Goal: Communication & Community: Answer question/provide support

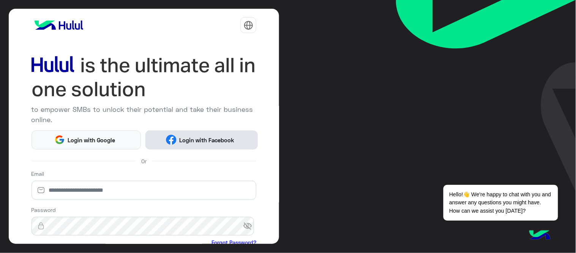
click at [218, 138] on span "Login with Facebook" at bounding box center [207, 140] width 61 height 9
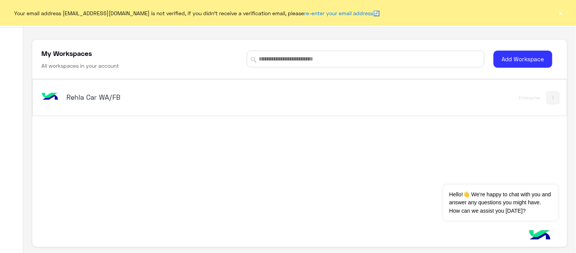
click at [112, 94] on h5 "Rehla Car WA/FB" at bounding box center [159, 96] width 187 height 9
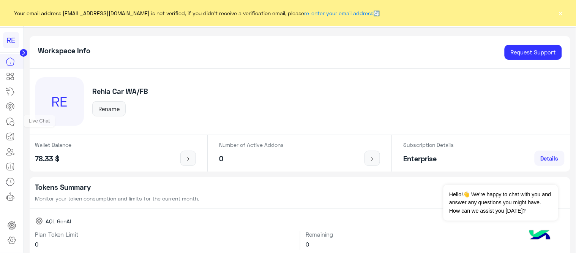
click at [12, 119] on icon at bounding box center [10, 121] width 9 height 9
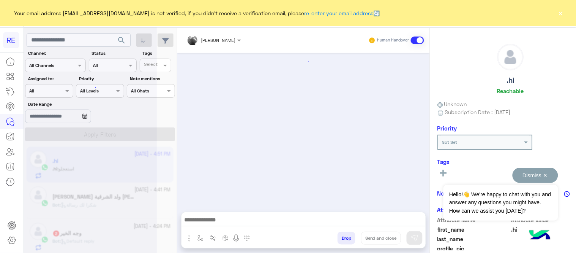
scroll to position [144, 0]
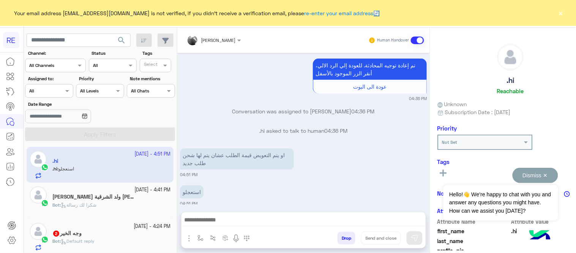
click at [518, 171] on button "Dismiss ✕" at bounding box center [536, 174] width 46 height 15
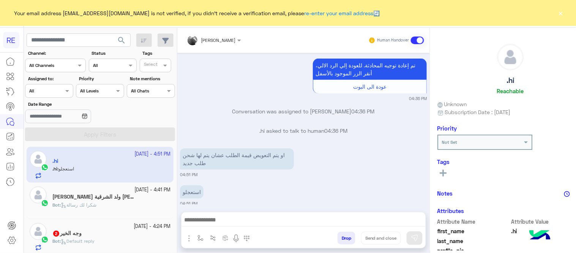
click at [518, 14] on button "×" at bounding box center [561, 13] width 8 height 8
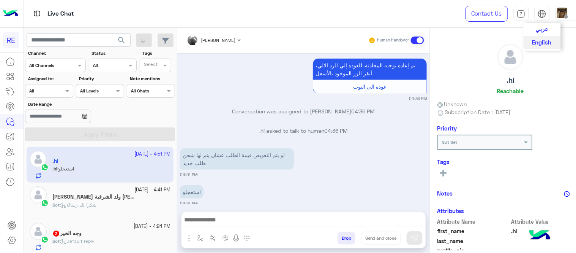
click at [518, 28] on span "عربي" at bounding box center [542, 28] width 13 height 7
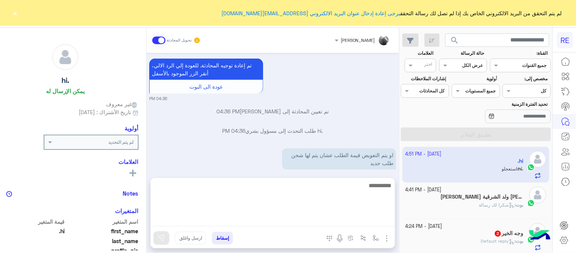
click at [296, 220] on textarea at bounding box center [273, 203] width 244 height 46
type textarea "**********"
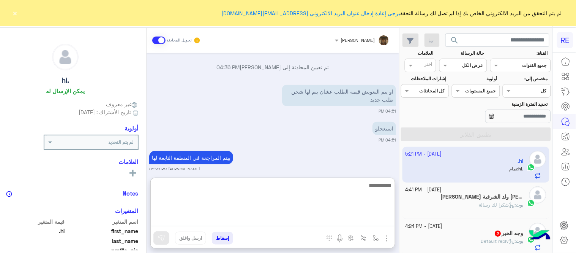
scroll to position [221, 0]
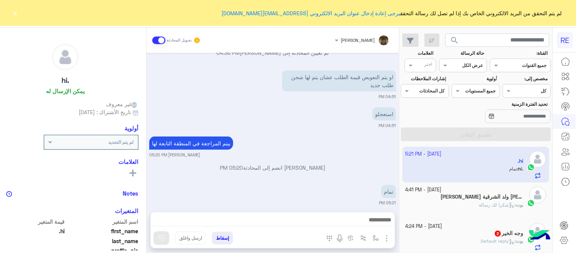
click at [362, 124] on div "Sep 26, 2025 مروه احمد انضم إلى المحادثة 12:39 AM تم إلغاء تخصيص المحادثة تلقائ…" at bounding box center [273, 128] width 253 height 151
click at [14, 10] on button "×" at bounding box center [15, 13] width 8 height 8
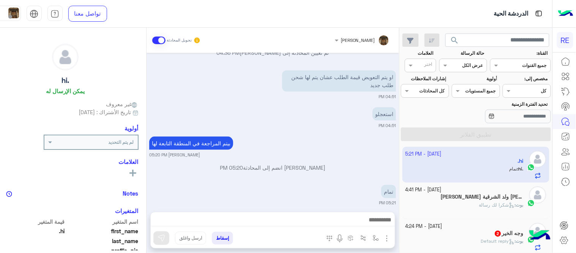
click at [450, 208] on div "بوت : شكرا لك رسالة" at bounding box center [465, 207] width 118 height 13
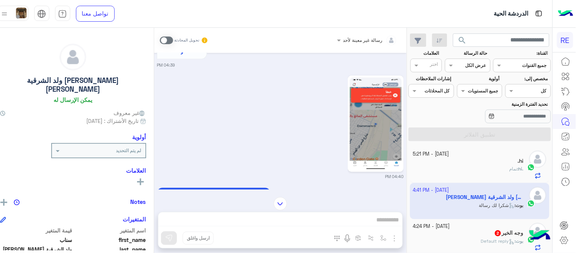
scroll to position [319, 0]
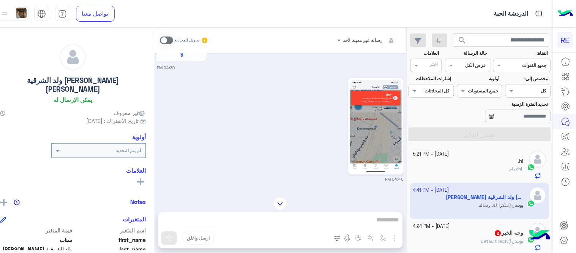
click at [400, 123] on img at bounding box center [376, 126] width 52 height 92
click at [317, 222] on div "رسالة غير معينة لأحد تحويل المحادثة Sep 26, 2025 الملاحظات والشكاوى 04:39 PM اخ…" at bounding box center [280, 142] width 253 height 228
click at [173, 43] on span at bounding box center [166, 40] width 13 height 8
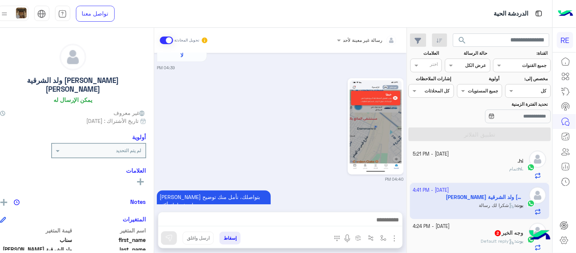
scroll to position [442, 0]
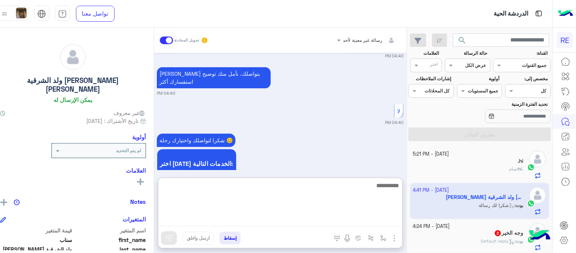
click at [257, 223] on textarea at bounding box center [280, 203] width 244 height 46
type textarea "*"
type textarea "**********"
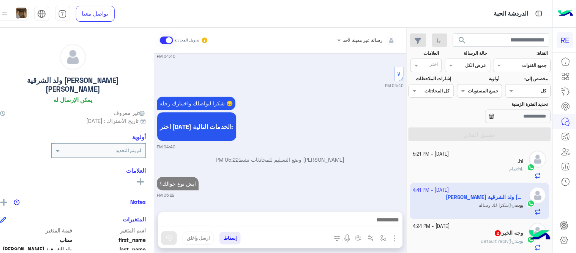
scroll to position [472, 0]
click at [340, 135] on div "Sep 26, 2025 الملاحظات والشكاوى 04:39 PM اختيار أي: 04:39 PM شكاوى 04:39 PM فضل…" at bounding box center [280, 128] width 253 height 151
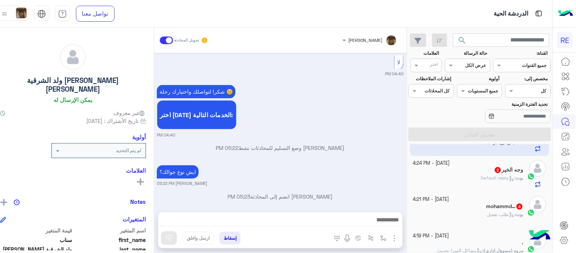
scroll to position [58, 0]
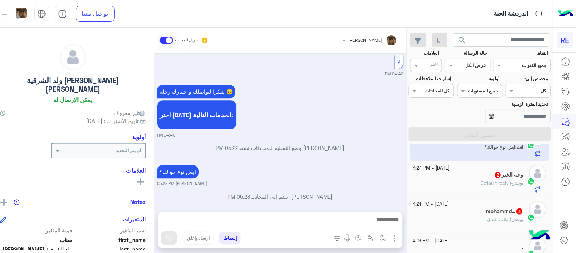
click at [441, 177] on div "وجه الخير 2" at bounding box center [468, 175] width 111 height 8
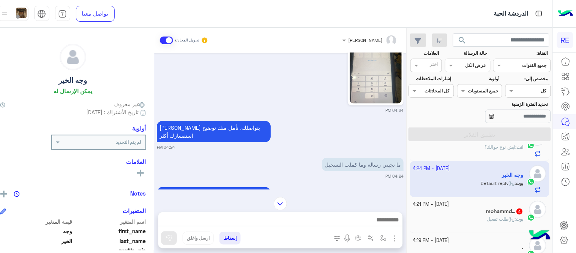
scroll to position [153, 0]
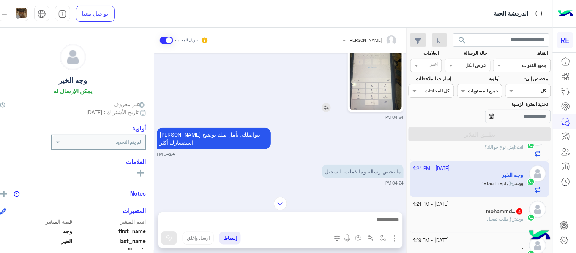
click at [373, 74] on img at bounding box center [376, 64] width 52 height 92
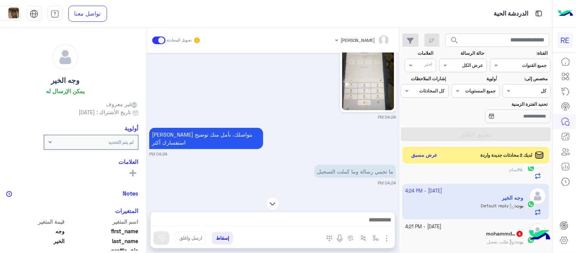
scroll to position [0, 0]
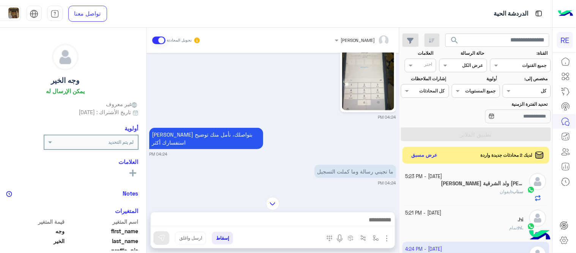
click at [448, 190] on div "سناب : ايفوان" at bounding box center [465, 194] width 118 height 13
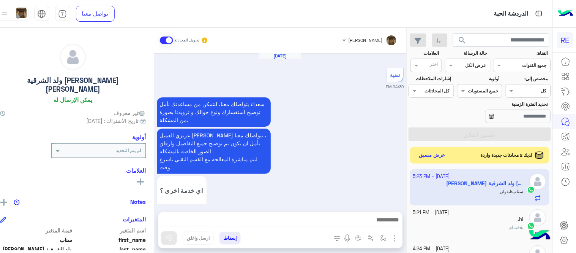
scroll to position [372, 0]
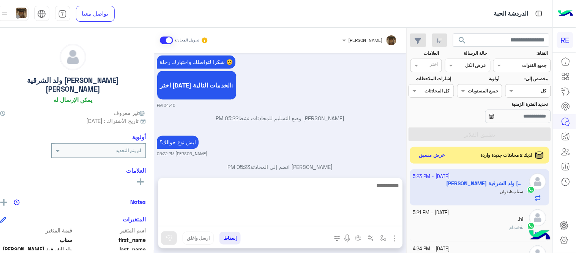
click at [270, 216] on textarea at bounding box center [280, 203] width 244 height 46
paste textarea "**********"
type textarea "**********"
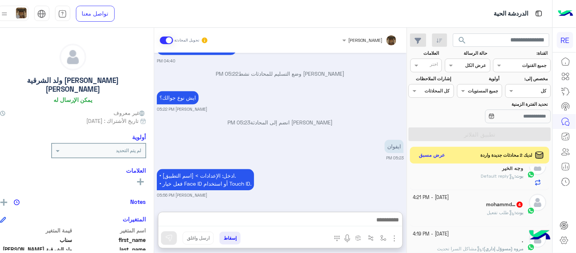
scroll to position [426, 0]
click at [458, 175] on div "[PERSON_NAME] : Default reply" at bounding box center [468, 178] width 111 height 13
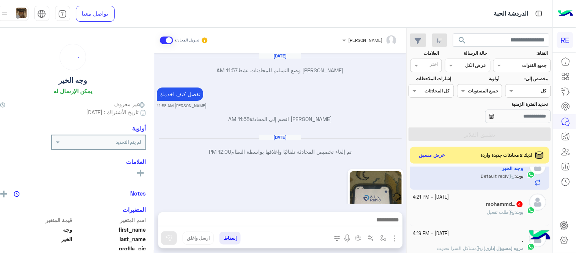
scroll to position [223, 0]
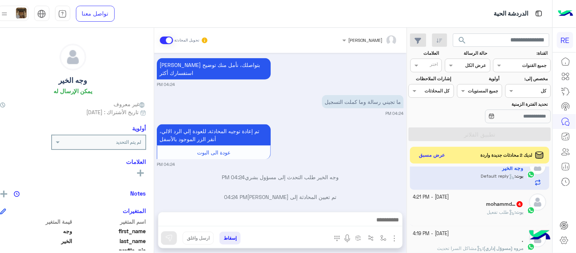
click at [459, 216] on div "بوت : طلب تفعيل" at bounding box center [468, 214] width 111 height 13
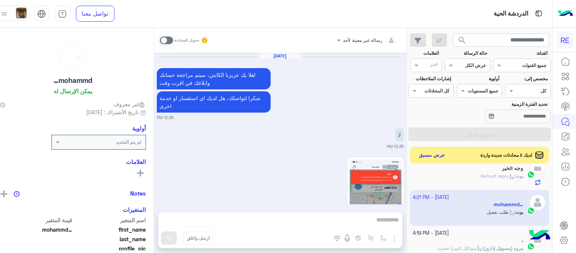
scroll to position [701, 0]
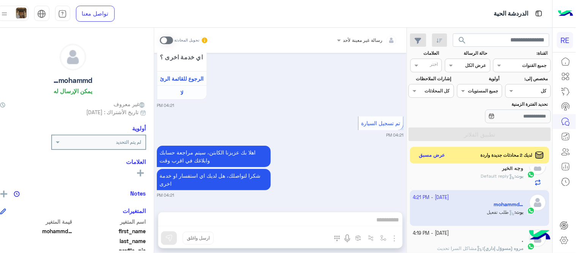
click at [170, 36] on span at bounding box center [166, 40] width 13 height 8
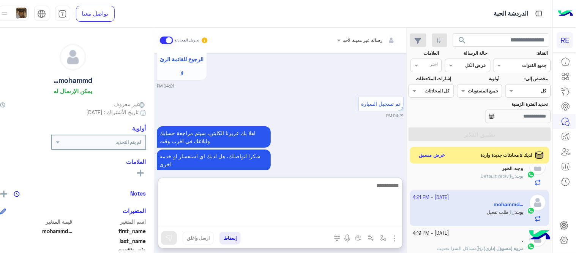
click at [325, 217] on textarea at bounding box center [280, 203] width 244 height 46
type textarea "**********"
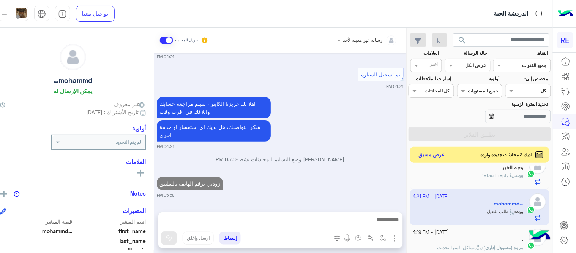
scroll to position [750, 0]
click at [434, 153] on button "عرض مسبق" at bounding box center [432, 155] width 32 height 10
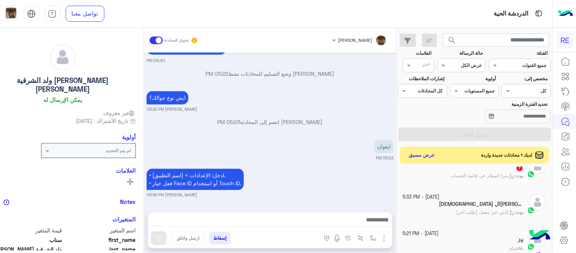
scroll to position [380, 0]
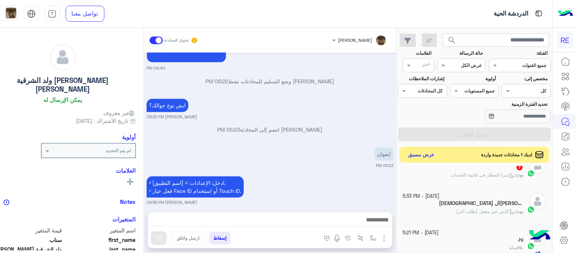
click at [435, 154] on button "عرض مسبق" at bounding box center [422, 155] width 32 height 10
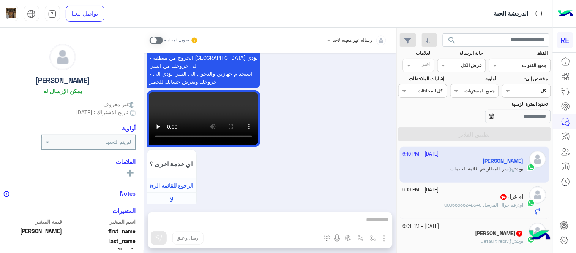
click at [462, 196] on div "ام غزل 14" at bounding box center [463, 197] width 121 height 8
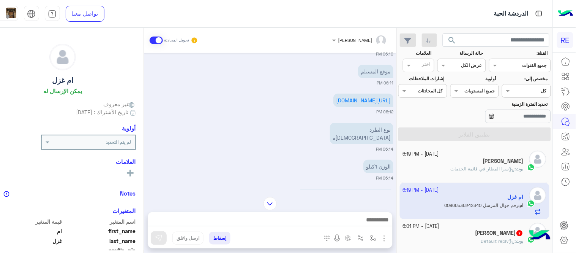
scroll to position [834, 0]
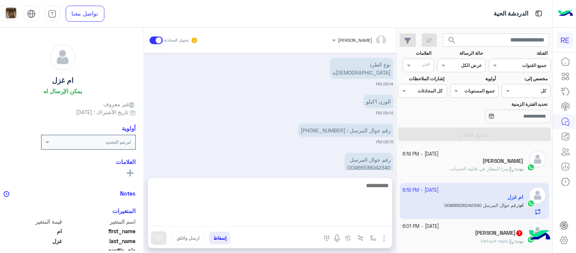
click at [205, 219] on textarea at bounding box center [270, 203] width 244 height 46
click at [392, 190] on textarea "*********" at bounding box center [270, 203] width 244 height 46
click at [362, 184] on textarea "*********" at bounding box center [270, 203] width 244 height 46
type textarea "**********"
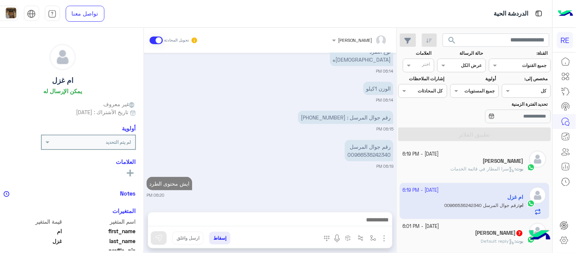
click at [308, 142] on div "Sep 26, 2025 هل أنت ؟ كابتن 👨🏻‍✈️ عميل 🧳 رحال (مرشد مرخص) 🏖️ 06:07 PM عميل � 06…" at bounding box center [270, 128] width 253 height 151
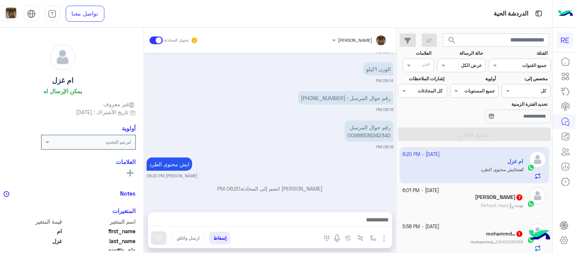
scroll to position [44, 0]
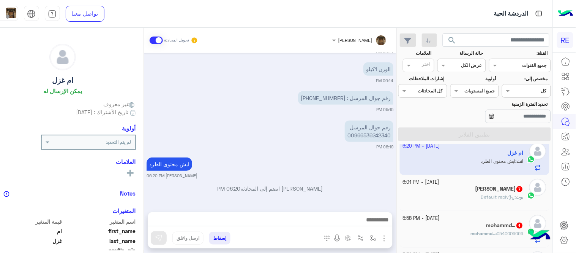
click at [450, 187] on div "عبدالله حميد 7" at bounding box center [463, 189] width 121 height 8
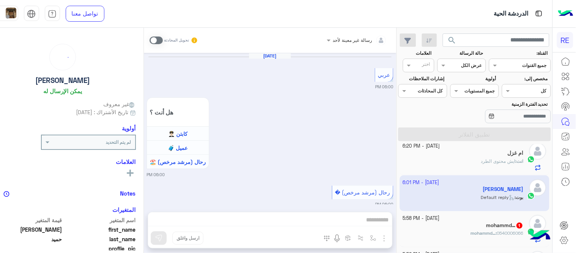
scroll to position [610, 0]
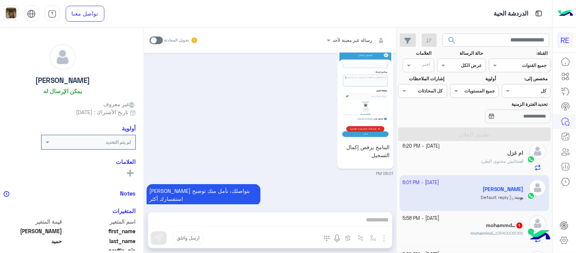
click at [367, 73] on img at bounding box center [366, 93] width 52 height 92
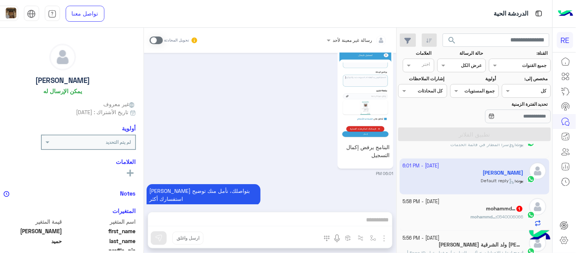
scroll to position [0, 0]
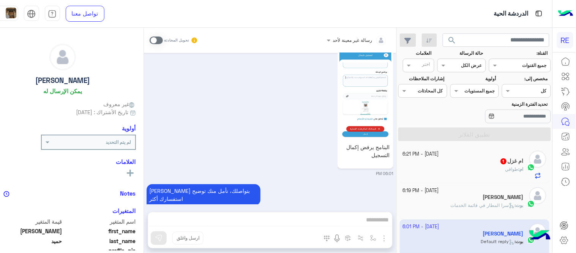
click at [462, 164] on div "ام غزل 1" at bounding box center [463, 162] width 121 height 8
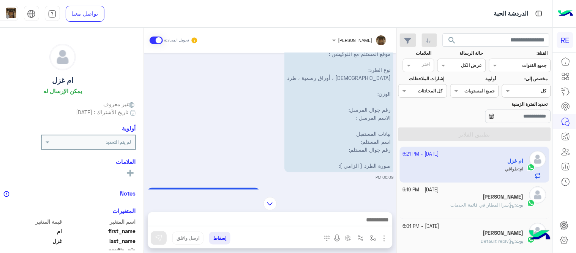
scroll to position [985, 0]
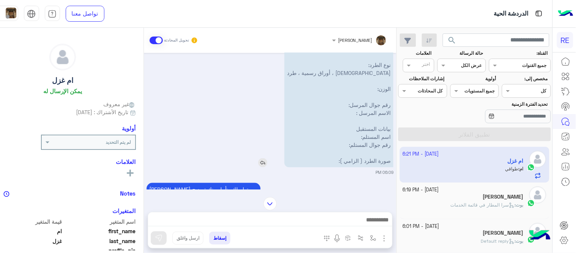
click at [346, 123] on p "نأمل تزويدنا بمعلومات الطرد المراد إرساله: موقعك الحالي مع اللوكيشن : موقع المس…" at bounding box center [338, 92] width 109 height 149
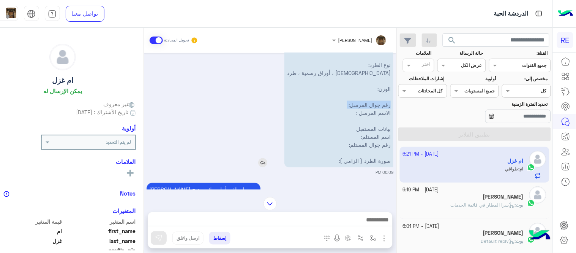
click at [346, 123] on p "نأمل تزويدنا بمعلومات الطرد المراد إرساله: موقعك الحالي مع اللوكيشن : موقع المس…" at bounding box center [338, 92] width 109 height 149
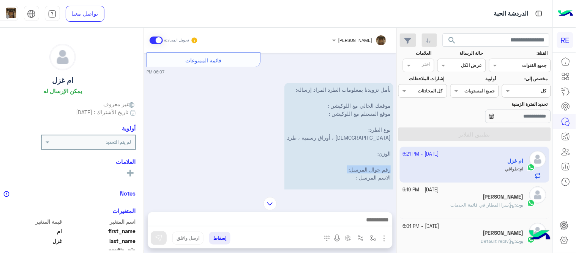
scroll to position [886, 0]
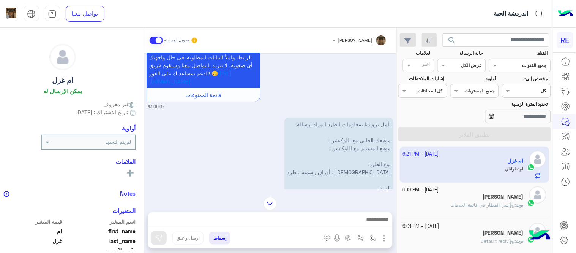
click at [393, 132] on div "نأمل تزويدنا بمعلومات الطرد المراد إرساله: موقعك الحالي مع اللوكيشن : موقع المس…" at bounding box center [317, 191] width 152 height 153
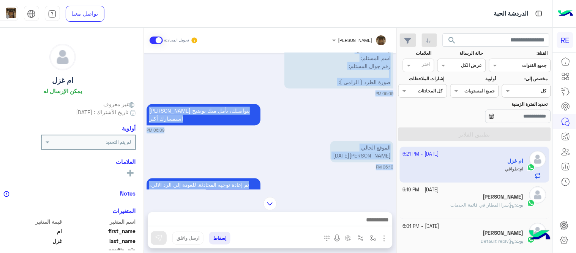
scroll to position [1076, 0]
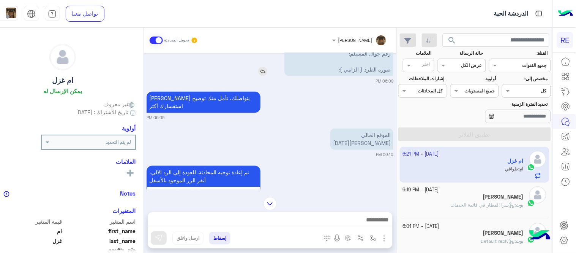
drag, startPoint x: 394, startPoint y: 132, endPoint x: 382, endPoint y: 85, distance: 48.0
click at [382, 78] on div "نأمل تزويدنا بمعلومات الطرد المراد إرساله: موقعك الحالي مع اللوكيشن : موقع المس…" at bounding box center [317, 1] width 152 height 153
copy app-msgs-text
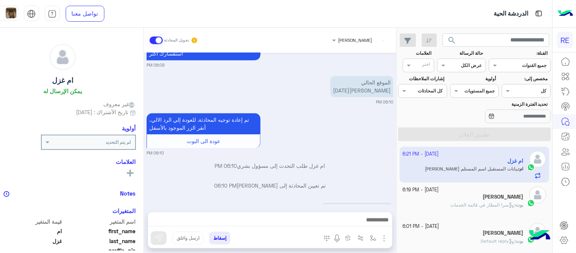
scroll to position [1491, 0]
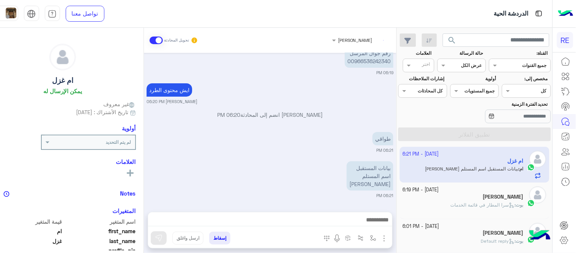
click at [221, 190] on div "بيانات المستقبل اسم المستلم اروي عيمان المبارك 06:21 PM" at bounding box center [270, 178] width 247 height 39
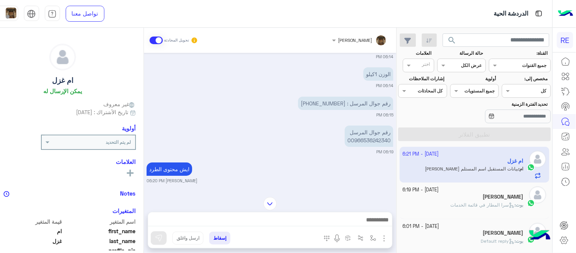
scroll to position [1393, 0]
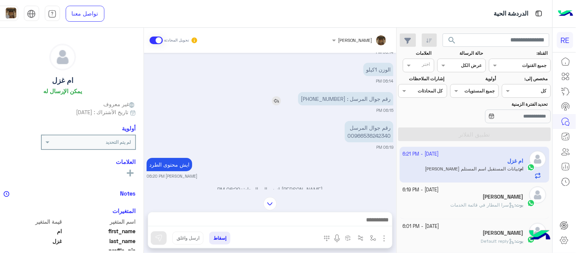
click at [338, 105] on p "رقم جوال المرسل : +966 53 624 2340" at bounding box center [345, 98] width 95 height 13
click at [381, 105] on p "رقم جوال المرسل : +966 53 624 2340" at bounding box center [345, 98] width 95 height 13
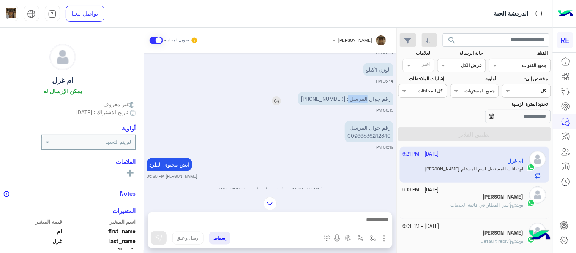
click at [381, 105] on p "رقم جوال المرسل : +966 53 624 2340" at bounding box center [345, 98] width 95 height 13
click at [387, 142] on p "رقم جوال المرسل 00966536242340" at bounding box center [369, 131] width 49 height 21
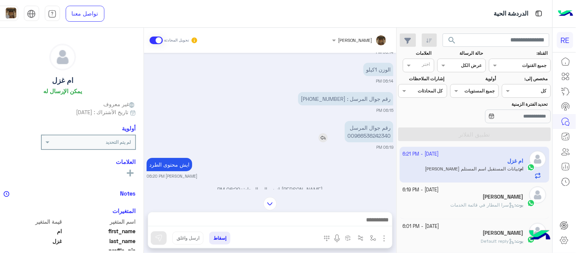
click at [387, 142] on p "رقم جوال المرسل 00966536242340" at bounding box center [369, 131] width 49 height 21
copy p "00966536242340"
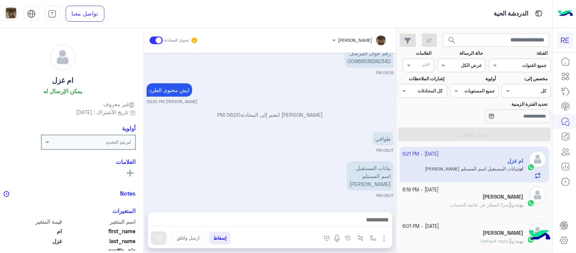
scroll to position [1491, 0]
click at [393, 183] on p "بيانات المستقبل اسم المستلم اروي عيمان المبارك" at bounding box center [370, 175] width 47 height 29
copy app-msgs-text "بيانات المستقبل اسم المستلم"
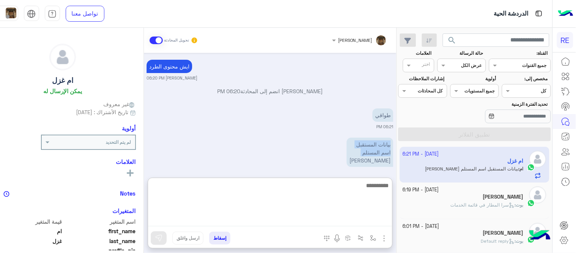
scroll to position [1505, 0]
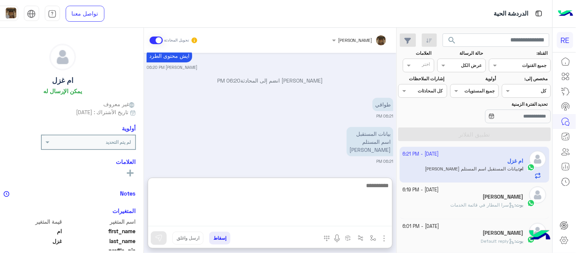
click at [341, 215] on textarea at bounding box center [270, 203] width 244 height 46
type textarea "**********"
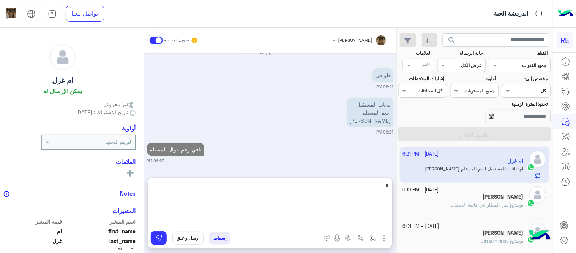
scroll to position [1554, 0]
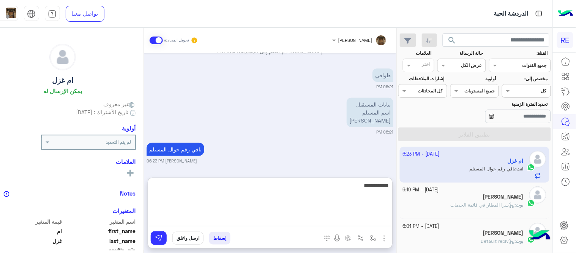
type textarea "**********"
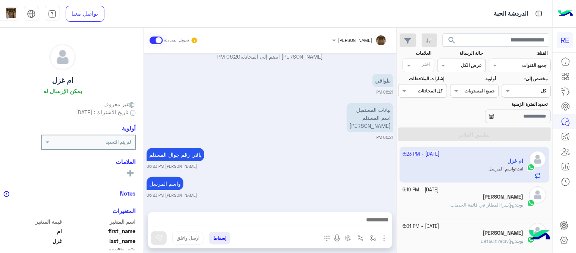
scroll to position [1548, 0]
click at [333, 175] on div "واسم المرسل عبير زكريا 06:23 PM" at bounding box center [270, 186] width 247 height 23
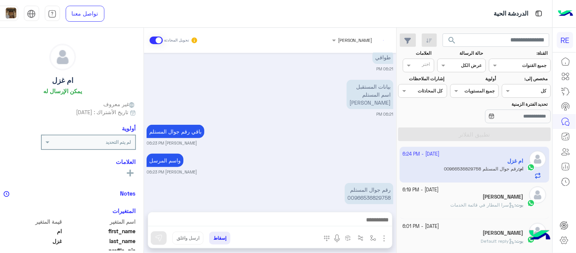
scroll to position [1586, 0]
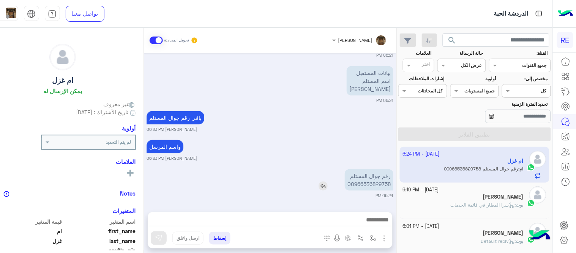
click at [391, 188] on p "رقم جوال المستلم 00966536829758" at bounding box center [369, 179] width 49 height 21
copy app-msgs-text "رقم جوال المستلم"
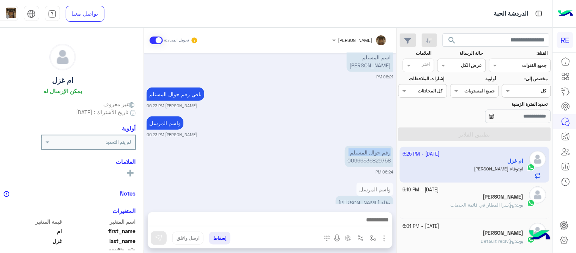
scroll to position [1628, 0]
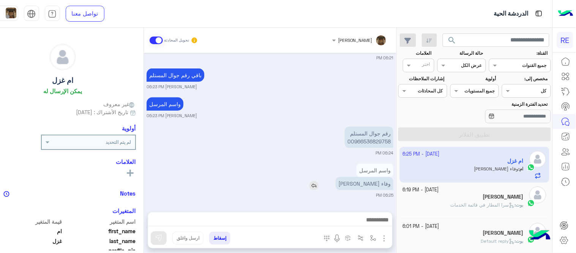
click at [384, 181] on p "وفاء عمر احمد المرسل" at bounding box center [365, 183] width 58 height 13
click at [376, 185] on p "وفاء عمر احمد المرسل" at bounding box center [365, 183] width 58 height 13
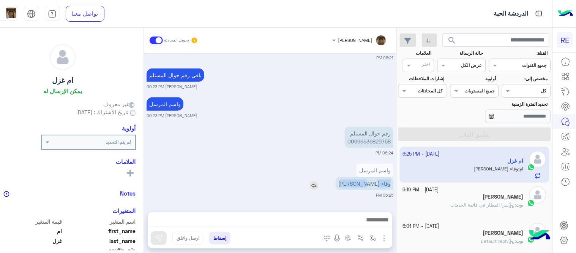
drag, startPoint x: 376, startPoint y: 185, endPoint x: 407, endPoint y: 187, distance: 30.8
click at [393, 187] on p "وفاء عمر احمد المرسل" at bounding box center [365, 183] width 58 height 13
click at [312, 125] on div "رقم جوال المستلم 00966536829758 06:24 PM" at bounding box center [270, 140] width 247 height 31
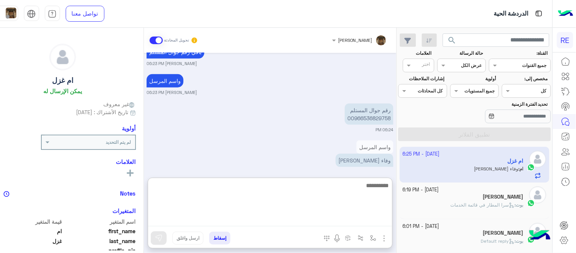
click at [385, 222] on textarea at bounding box center [270, 203] width 244 height 46
type textarea "****"
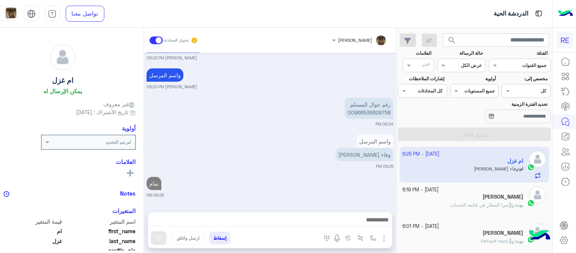
click at [389, 227] on img "button" at bounding box center [384, 238] width 9 height 9
click at [376, 207] on span "المرفقات" at bounding box center [365, 206] width 23 height 9
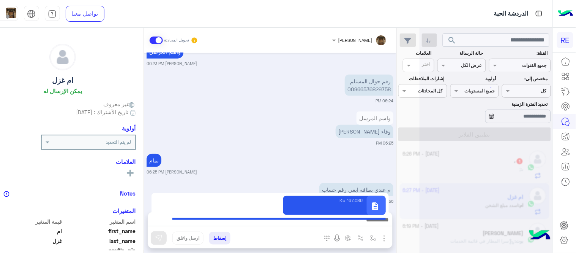
type textarea "**********"
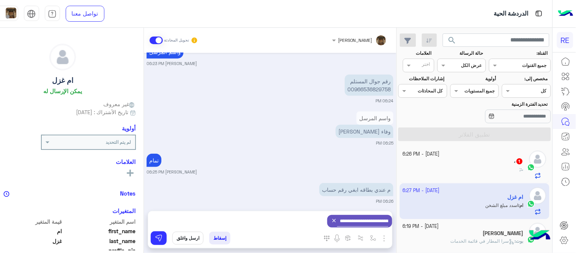
scroll to position [1715, 0]
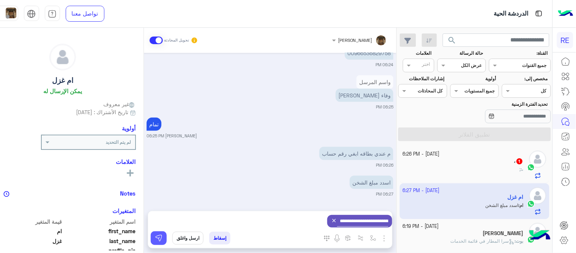
click at [163, 227] on img at bounding box center [159, 238] width 8 height 8
click at [350, 213] on div at bounding box center [270, 221] width 244 height 19
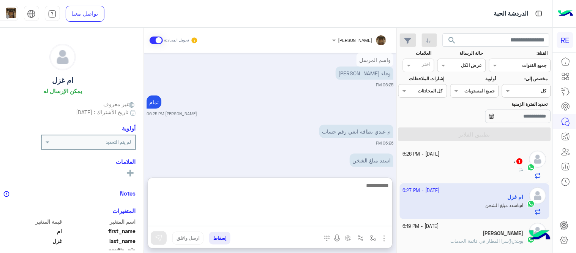
scroll to position [1715, 0]
click at [353, 215] on textarea at bounding box center [270, 203] width 244 height 46
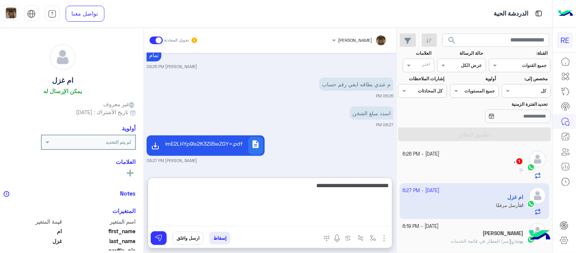
type textarea "**********"
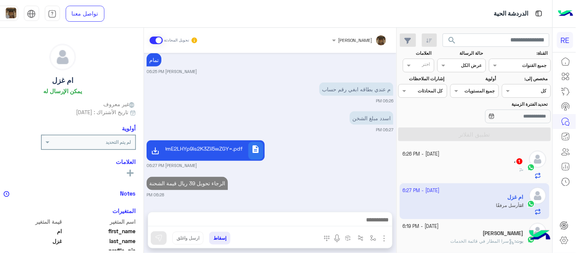
scroll to position [1780, 0]
click at [335, 153] on div "Jul 6, 2025 اوك 02:13 PM نأمل تزويدنا بمعلومات الطرد المراد إرساله: موقعك الحال…" at bounding box center [270, 128] width 253 height 151
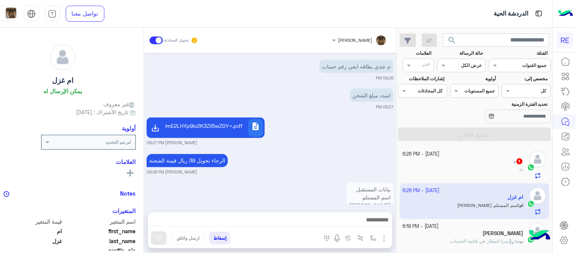
scroll to position [1837, 0]
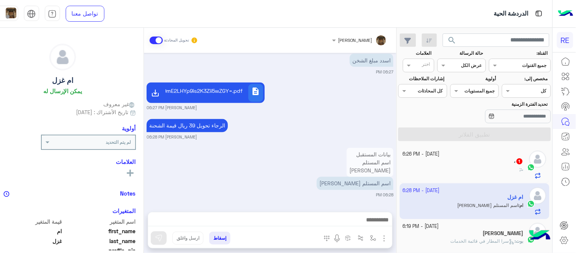
click at [308, 103] on div "description YqSDYp9mK2KjYp9mGINio2YbZgyDYp9mE2LHYp9is2K3Zii5wZGY=.pdf" at bounding box center [227, 93] width 161 height 24
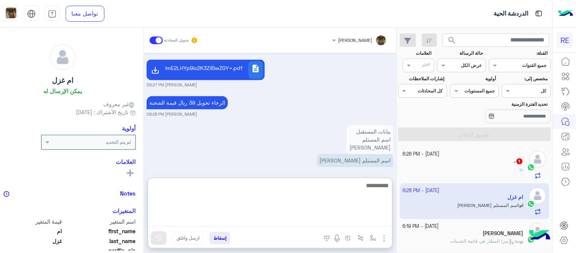
click at [290, 215] on textarea at bounding box center [270, 203] width 244 height 46
type textarea "****"
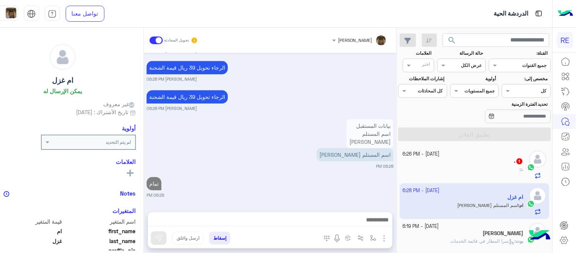
scroll to position [2018, 0]
click at [275, 136] on div "Jul 6, 2025 اوك 02:13 PM نأمل تزويدنا بمعلومات الطرد المراد إرساله: موقعك الحال…" at bounding box center [270, 128] width 253 height 151
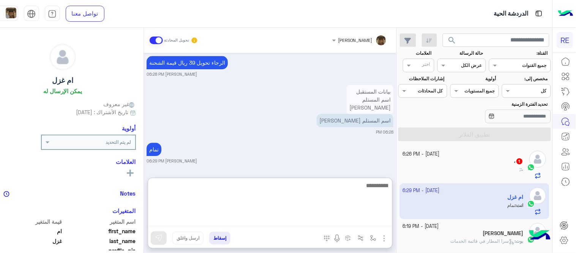
click at [312, 219] on textarea at bounding box center [270, 203] width 244 height 46
type textarea "**********"
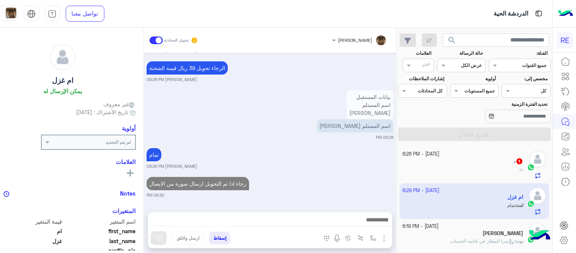
click at [355, 172] on div "عبير زكريا تحويل المحادثة Jul 6, 2025 اوك 02:13 PM نأمل تزويدنا بمعلومات الطرد …" at bounding box center [270, 142] width 253 height 228
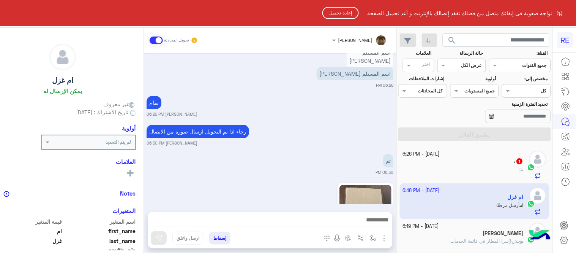
scroll to position [2189, 0]
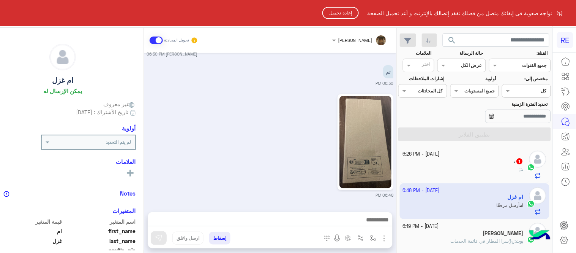
click at [384, 124] on html "RE نواجه صعوبة فى إبقائك متصل من فضلك تفقد إتصالك بالإنترنت و أعد تحميل الصفحة …" at bounding box center [288, 126] width 576 height 253
click at [346, 10] on button "إعادة تحميل" at bounding box center [340, 13] width 36 height 12
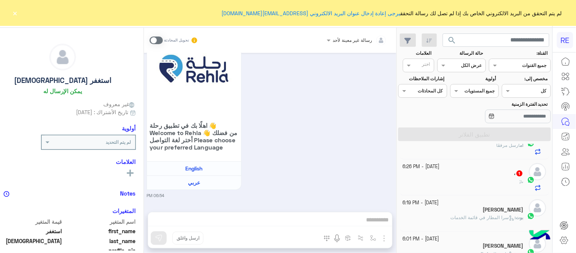
scroll to position [116, 0]
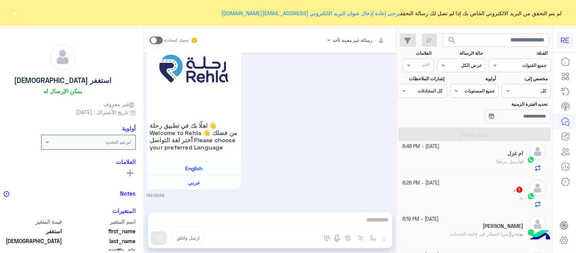
click at [458, 164] on div "ام أرسل مرفقًا" at bounding box center [463, 164] width 121 height 13
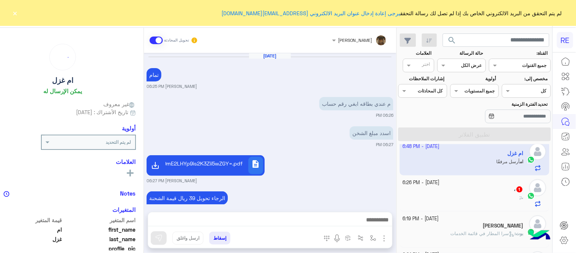
scroll to position [271, 0]
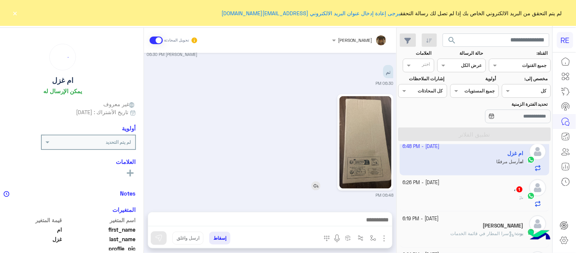
click at [377, 155] on img at bounding box center [366, 142] width 52 height 92
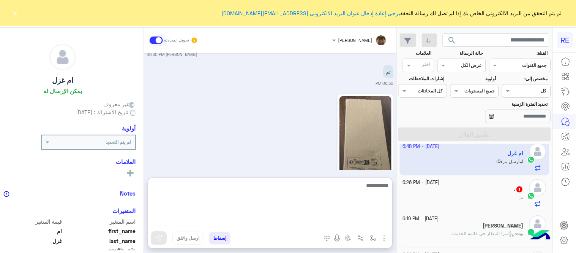
click at [342, 223] on textarea at bounding box center [270, 203] width 244 height 46
type textarea "*"
type textarea "**********"
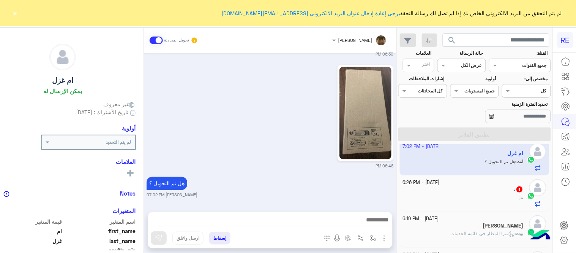
scroll to position [300, 0]
click at [314, 154] on div "[DATE] تمام [PERSON_NAME] 06:25 PM م عندي بطاقه ابغي رقم حساب 06:26 PM اسدد مبل…" at bounding box center [270, 128] width 253 height 151
click at [14, 14] on button "×" at bounding box center [15, 13] width 8 height 8
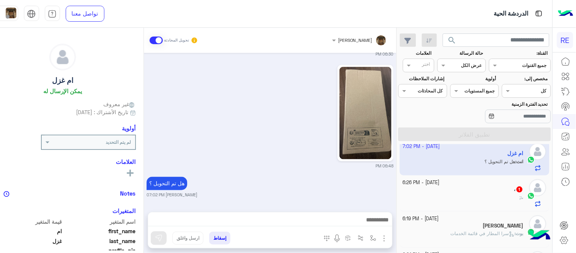
click at [490, 191] on div "، 1" at bounding box center [463, 190] width 121 height 8
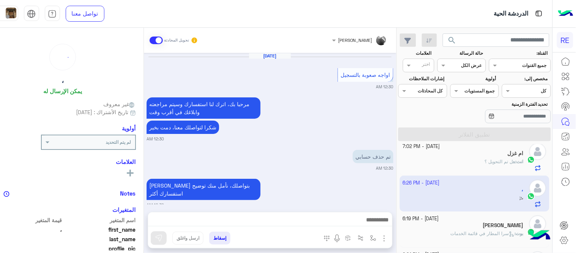
scroll to position [256, 0]
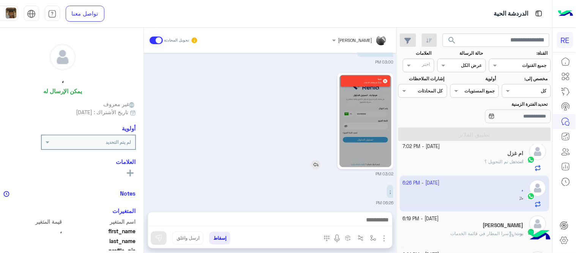
click at [371, 111] on img at bounding box center [366, 121] width 52 height 92
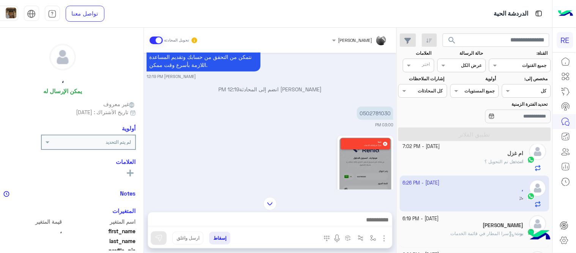
scroll to position [188, 0]
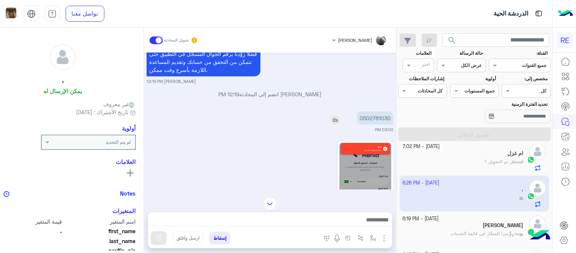
click at [385, 111] on p "0502781030" at bounding box center [375, 117] width 36 height 13
copy p "0502781030"
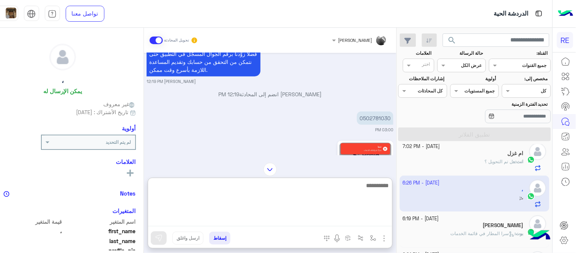
click at [360, 218] on textarea at bounding box center [270, 203] width 244 height 46
type textarea "**********"
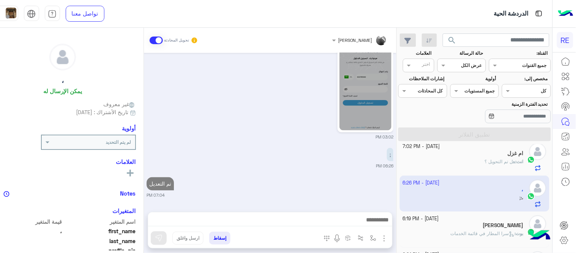
click at [382, 161] on div "[DATE] اواجه صعوبة بالتسجيل 12:30 AM مرحبا بك، اترك لنا استفسارك وسيتم مراجعته …" at bounding box center [270, 128] width 253 height 151
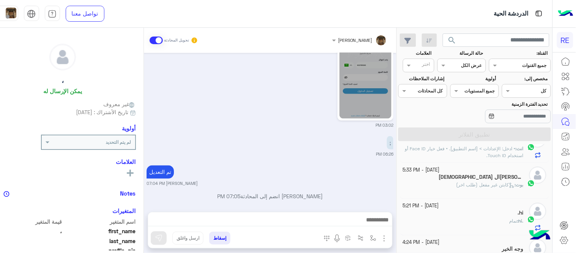
scroll to position [321, 0]
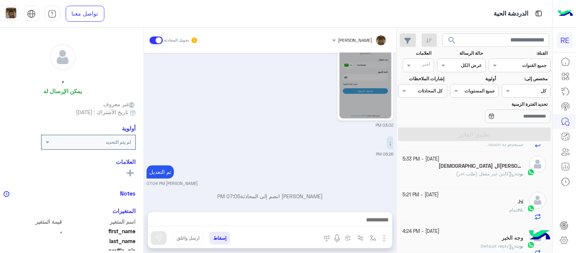
click at [456, 174] on span "كابتن غير مفعل (طلب اخر)" at bounding box center [485, 174] width 58 height 6
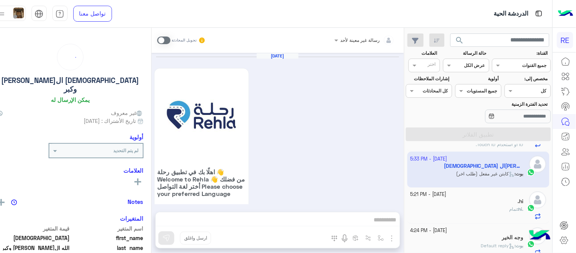
scroll to position [717, 0]
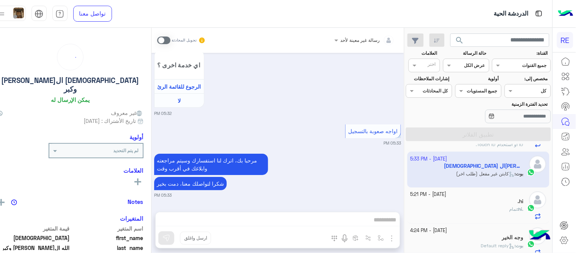
click at [171, 41] on span at bounding box center [163, 40] width 13 height 8
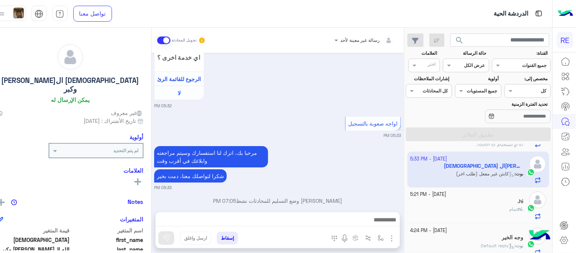
scroll to position [736, 0]
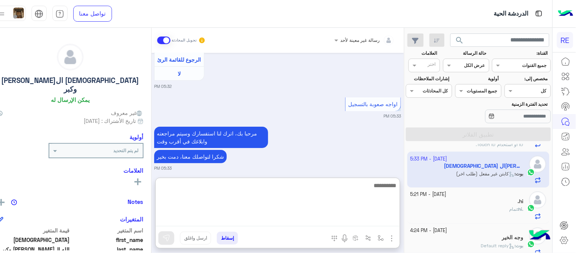
click at [348, 224] on textarea at bounding box center [278, 203] width 244 height 46
type textarea "**********"
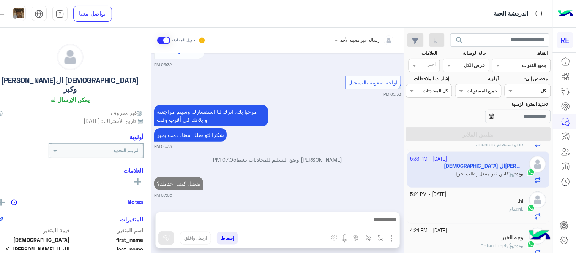
scroll to position [765, 0]
click at [379, 106] on div "مرحبا بك، اترك لنا استفسارك وسيتم مراجعته وابلاغك في أقرب وقت شكرا لتواصلك معنا…" at bounding box center [277, 126] width 247 height 46
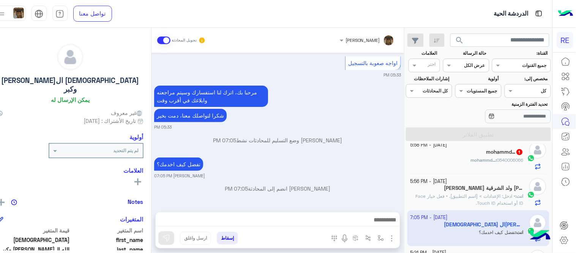
scroll to position [251, 0]
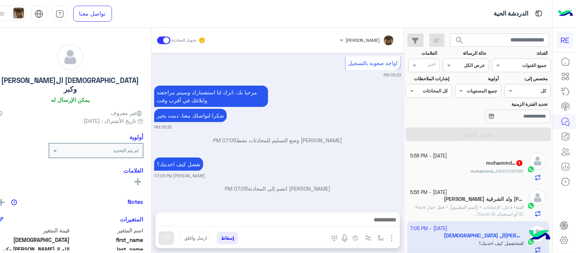
click at [461, 169] on div "mohammd… : 0540006066" at bounding box center [467, 173] width 113 height 13
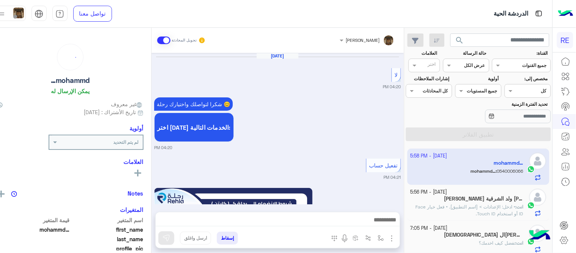
scroll to position [508, 0]
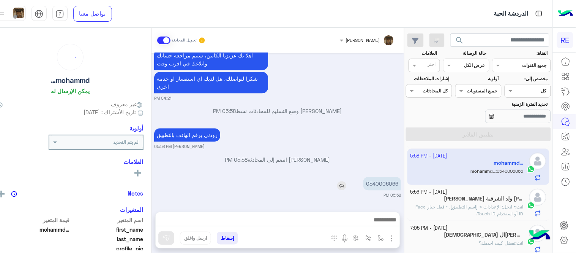
click at [401, 185] on p "0540006066" at bounding box center [382, 183] width 38 height 13
copy p "0540006066"
click at [280, 213] on div at bounding box center [278, 221] width 244 height 19
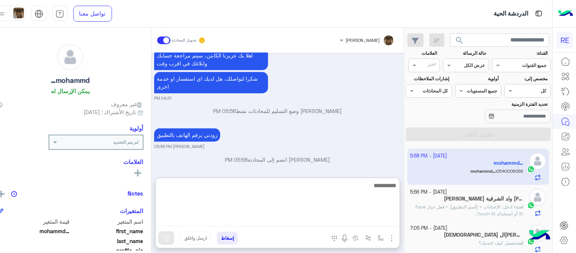
click at [283, 217] on textarea at bounding box center [278, 203] width 244 height 46
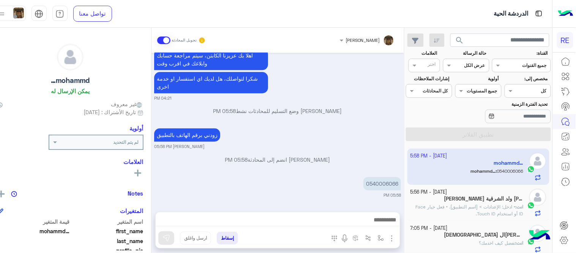
click at [237, 164] on div "[PERSON_NAME] انضم إلى المحادثة 05:58 PM" at bounding box center [277, 162] width 247 height 14
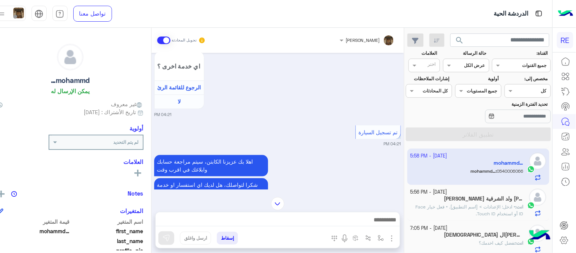
scroll to position [416, 0]
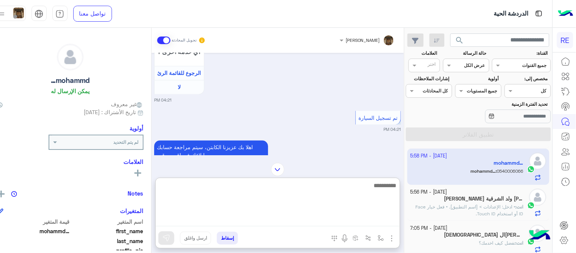
click at [336, 220] on textarea at bounding box center [278, 203] width 244 height 46
type textarea "**********"
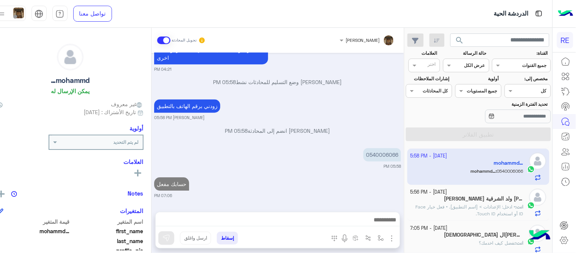
scroll to position [537, 0]
click at [366, 164] on div "[DATE] لا 04:20 PM شكرا لتواصلك واختيارك رحلة 😊 اختر [DATE] الخدمات التالية: 04…" at bounding box center [278, 128] width 253 height 151
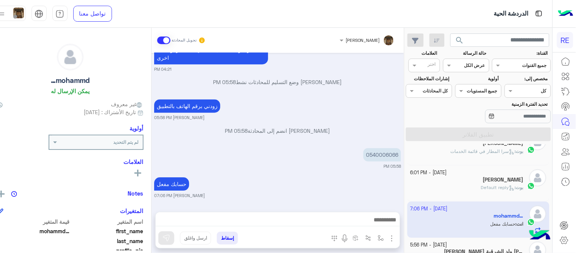
scroll to position [168, 0]
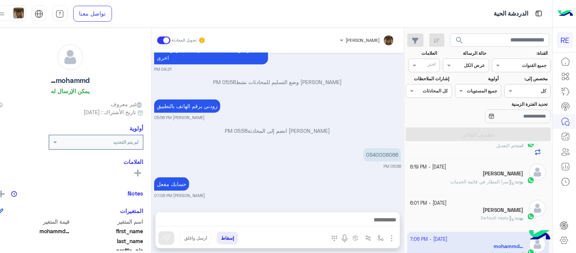
click at [461, 217] on div "[PERSON_NAME] : Default reply" at bounding box center [467, 220] width 113 height 13
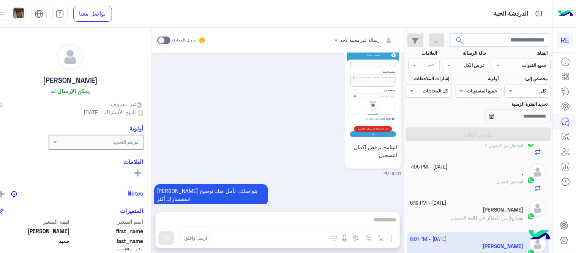
scroll to position [127, 0]
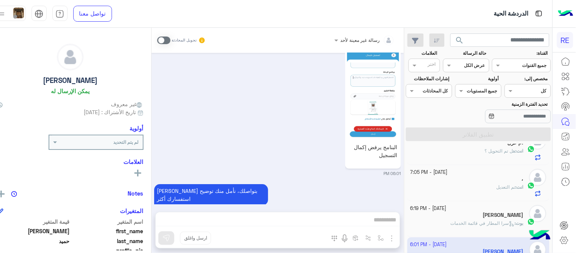
click at [456, 226] on p "بوت : سرا المطار في قائمة الخدمات" at bounding box center [487, 223] width 73 height 7
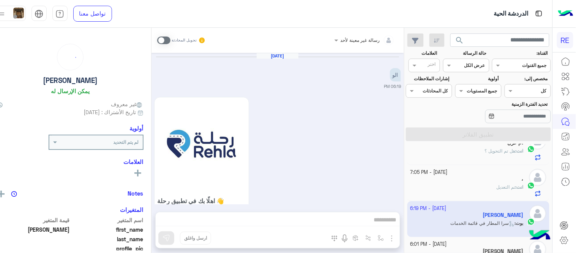
scroll to position [817, 0]
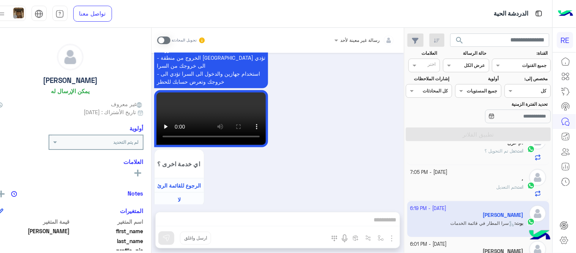
drag, startPoint x: 178, startPoint y: 33, endPoint x: 180, endPoint y: 51, distance: 17.9
click at [180, 51] on div "رسالة غير معينة لأحد تحويل المحادثة" at bounding box center [278, 40] width 253 height 25
click at [171, 42] on span at bounding box center [163, 40] width 13 height 8
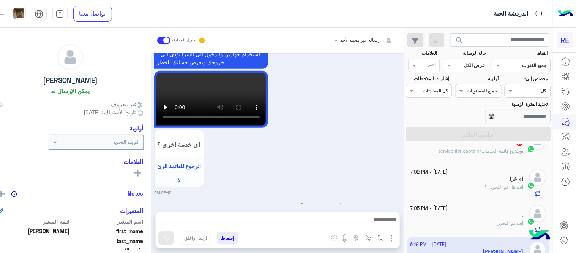
click at [276, 213] on div at bounding box center [278, 221] width 244 height 19
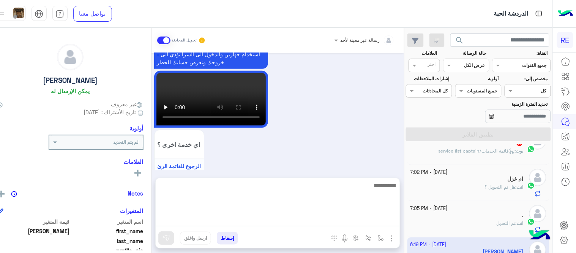
click at [280, 216] on textarea at bounding box center [278, 203] width 244 height 46
type textarea "**********"
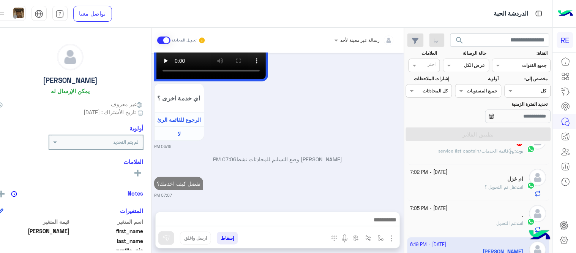
scroll to position [865, 0]
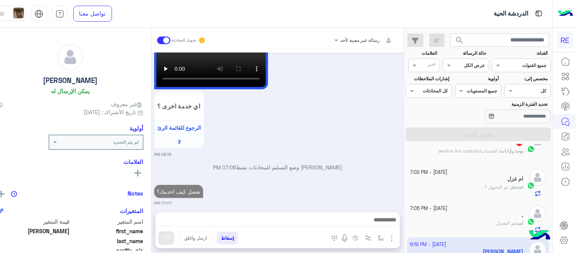
click at [335, 163] on div "[DATE] الو 06:19 PM اهلًا بك في تطبيق رحلة 👋 Welcome to [GEOGRAPHIC_DATA] 👋 من …" at bounding box center [278, 128] width 253 height 151
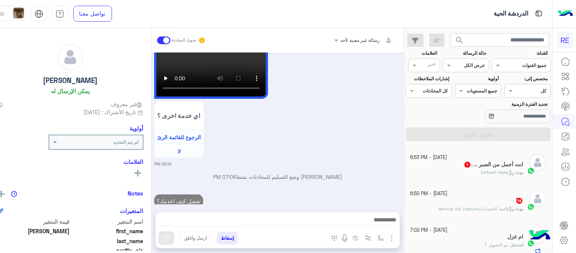
scroll to position [74, 0]
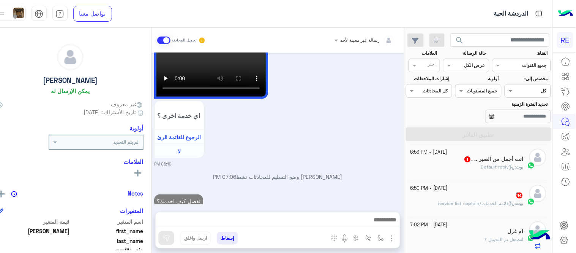
click at [453, 196] on div "ً 14" at bounding box center [467, 196] width 113 height 8
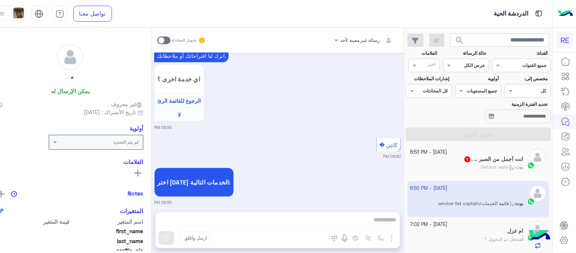
scroll to position [278, 0]
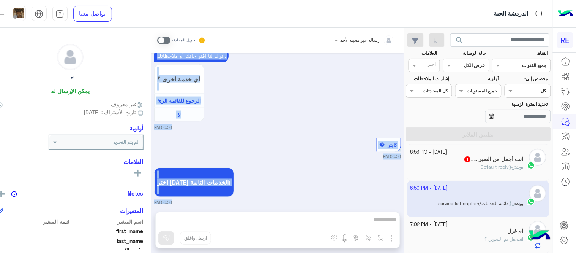
drag, startPoint x: 172, startPoint y: 42, endPoint x: 251, endPoint y: 220, distance: 195.2
click at [251, 220] on div "رسالة غير معينة لأحد تحويل المحادثة [DATE] [PERSON_NAME] بتواصلك، نأمل منك توضي…" at bounding box center [278, 142] width 253 height 228
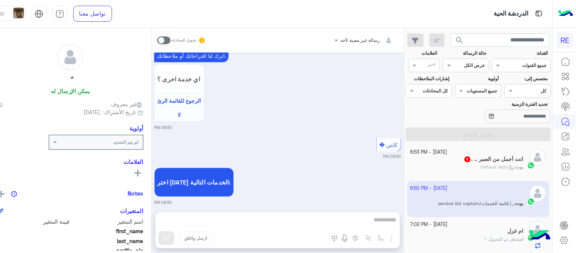
click at [251, 220] on div "رسالة غير معينة لأحد تحويل المحادثة [DATE] [PERSON_NAME] بتواصلك، نأمل منك توضي…" at bounding box center [278, 142] width 253 height 228
click at [171, 39] on span at bounding box center [163, 40] width 13 height 8
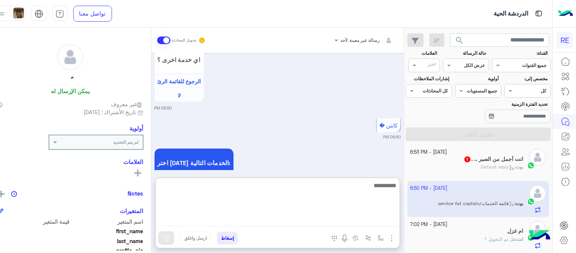
click at [284, 218] on textarea at bounding box center [278, 203] width 244 height 46
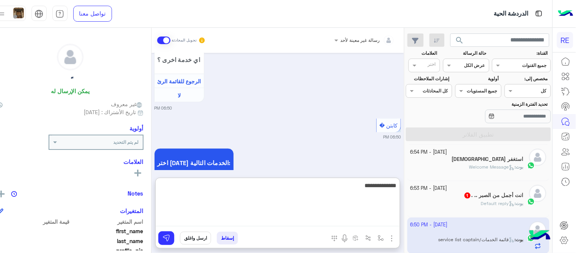
type textarea "**********"
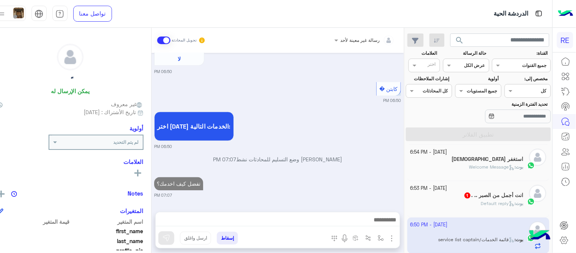
scroll to position [343, 0]
click at [453, 210] on div "[PERSON_NAME] : Default reply" at bounding box center [467, 206] width 113 height 13
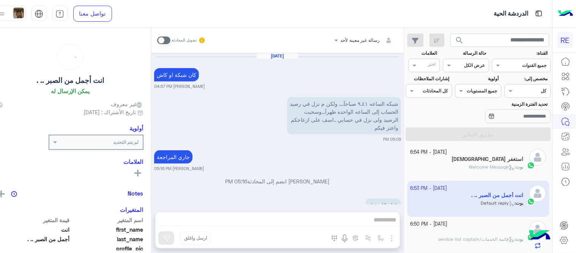
scroll to position [191, 0]
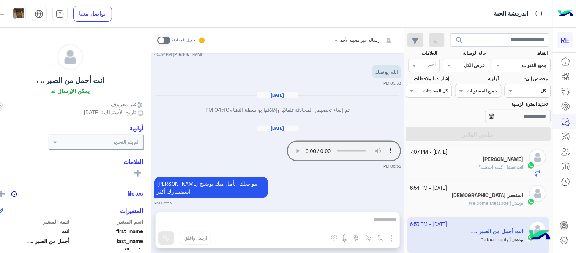
click at [332, 220] on div "رسالة غير معينة لأحد تحويل المحادثة [DATE] كان شبكة او كاش [PERSON_NAME] 04:57 …" at bounding box center [278, 142] width 253 height 228
click at [171, 42] on span at bounding box center [163, 40] width 13 height 8
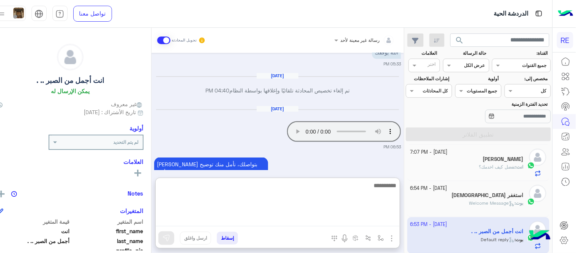
click at [314, 221] on textarea at bounding box center [278, 203] width 244 height 46
type textarea "**********"
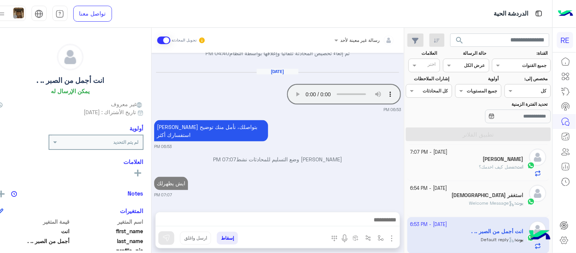
scroll to position [240, 0]
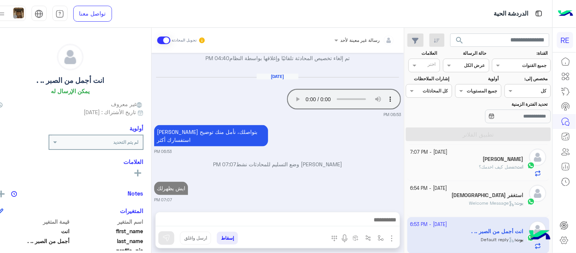
click at [285, 161] on div "[DATE] كان شبكة او كاش [PERSON_NAME] 04:57 PM شبكه الساعه ٩.٤١ صباحآ.... ولكن م…" at bounding box center [278, 128] width 253 height 151
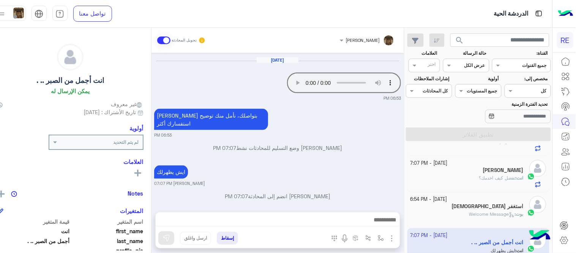
scroll to position [47, 0]
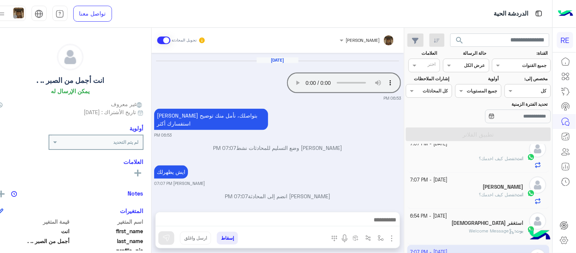
click at [445, 233] on div "بوت : Welcome Message" at bounding box center [467, 233] width 113 height 13
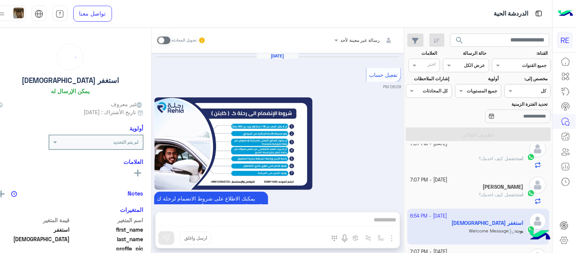
scroll to position [831, 0]
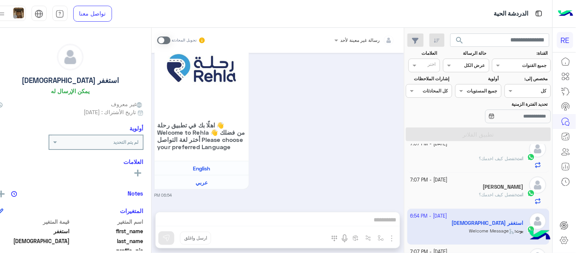
click at [171, 37] on span at bounding box center [163, 40] width 13 height 8
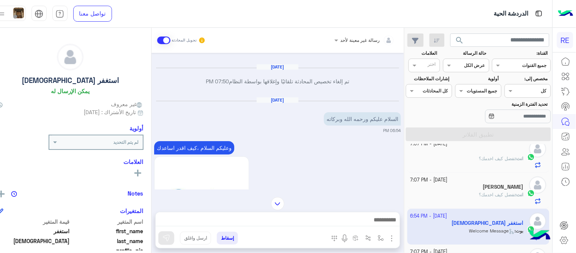
scroll to position [851, 0]
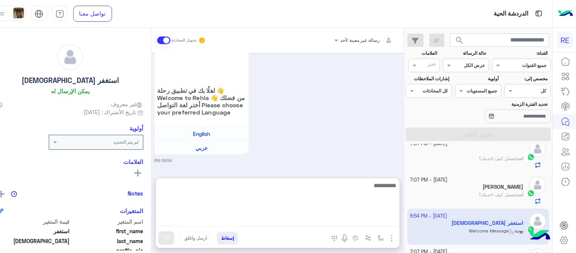
click at [226, 221] on textarea at bounding box center [278, 203] width 244 height 46
type textarea "**********"
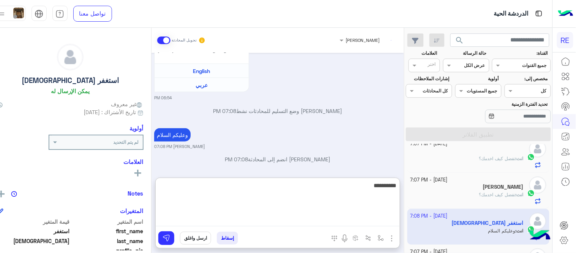
scroll to position [933, 0]
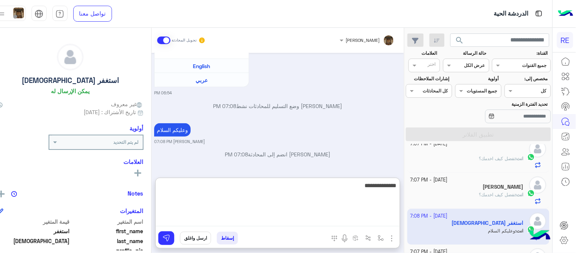
type textarea "**********"
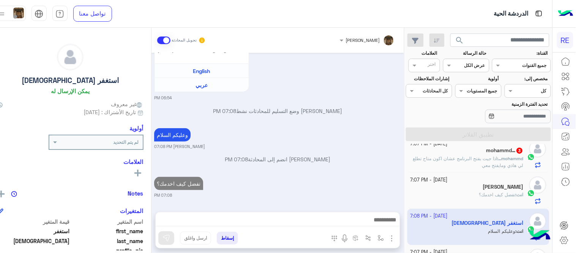
scroll to position [928, 0]
click at [321, 153] on div "[DATE] تفعيل حساب 06:09 PM يمكنك الاطلاع على شروط الانضمام لرحلة ك (كابتن ) الم…" at bounding box center [278, 128] width 253 height 151
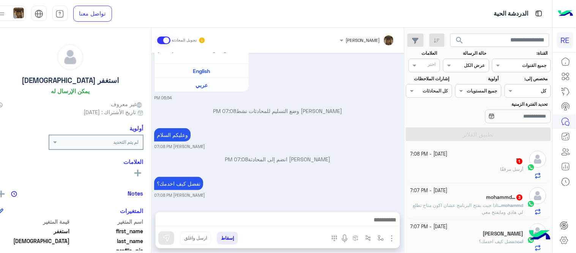
click at [462, 201] on div "mohammd… 3" at bounding box center [467, 198] width 113 height 8
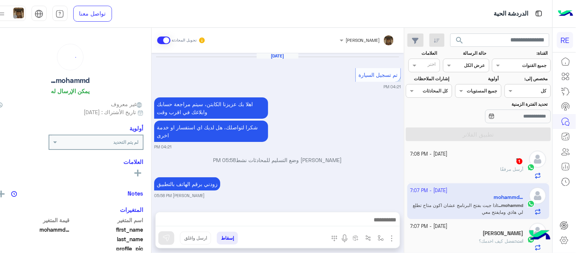
scroll to position [256, 0]
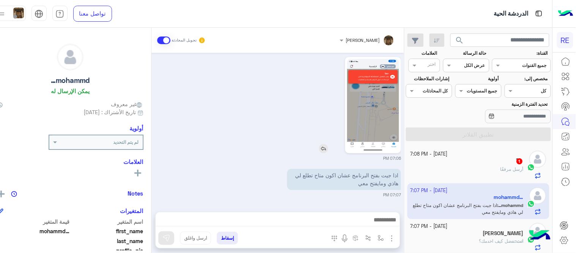
click at [381, 123] on img at bounding box center [373, 105] width 52 height 92
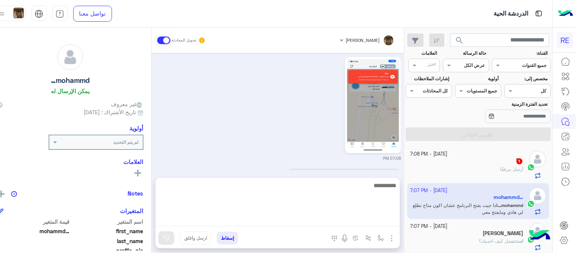
click at [300, 220] on textarea at bounding box center [278, 203] width 244 height 46
type textarea "**********"
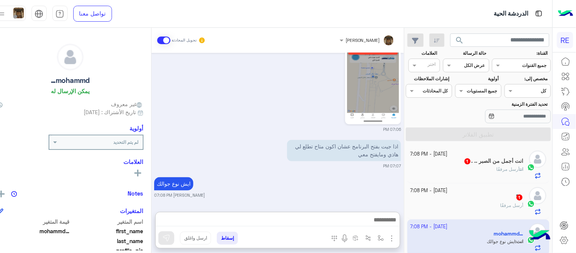
click at [344, 161] on div "[DATE] تم تسجيل السيارة 04:21 PM اهلا بك عزيزنا الكابتن، سيتم مراجعة حسابك وابل…" at bounding box center [278, 128] width 253 height 151
click at [475, 200] on div "ً 1" at bounding box center [467, 198] width 113 height 8
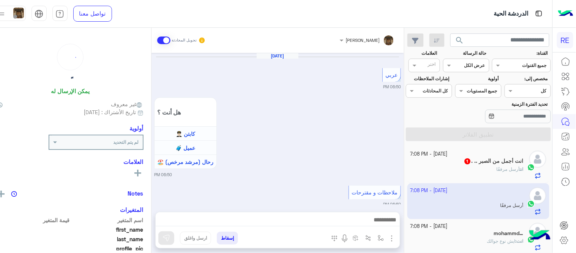
scroll to position [388, 0]
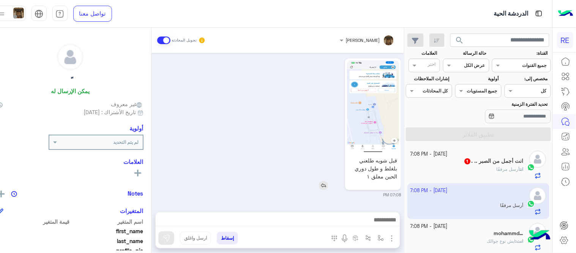
click at [392, 117] on img at bounding box center [373, 106] width 52 height 92
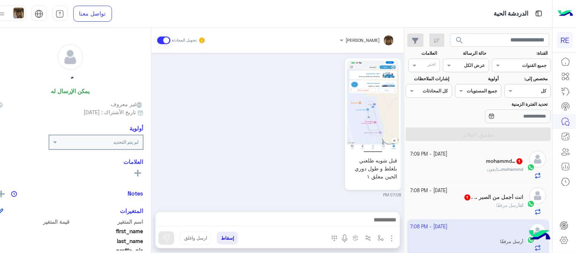
click at [457, 164] on div "mohammd… 1" at bounding box center [467, 162] width 113 height 8
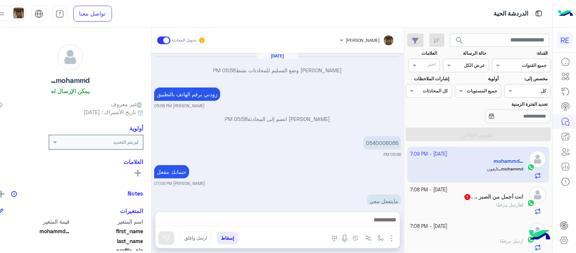
scroll to position [224, 0]
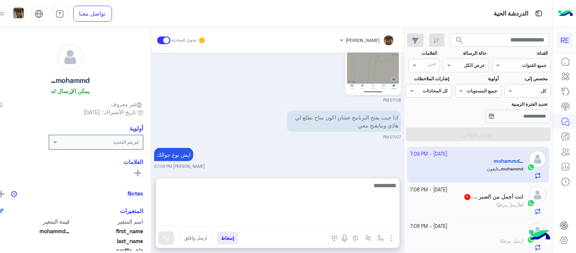
click at [267, 223] on textarea at bounding box center [278, 203] width 244 height 46
type textarea "*"
paste textarea "**********"
type textarea "**********"
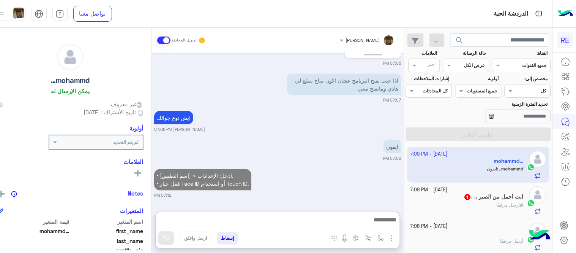
scroll to position [270, 0]
click at [454, 202] on div "انت أرسل مرفقًا" at bounding box center [467, 207] width 113 height 13
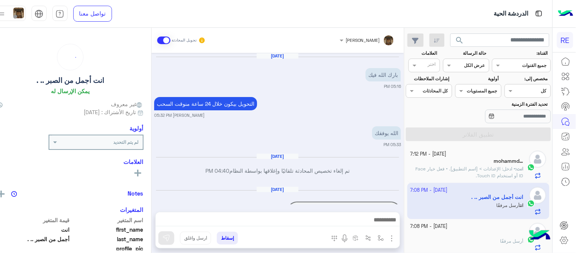
scroll to position [165, 0]
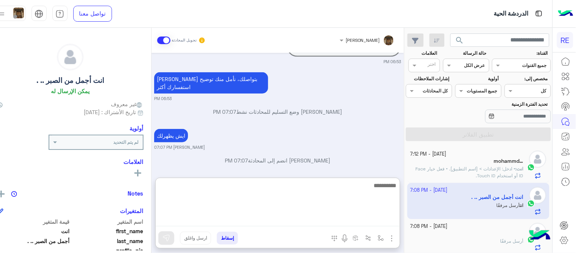
click at [319, 221] on textarea at bounding box center [278, 203] width 244 height 46
type textarea "**********"
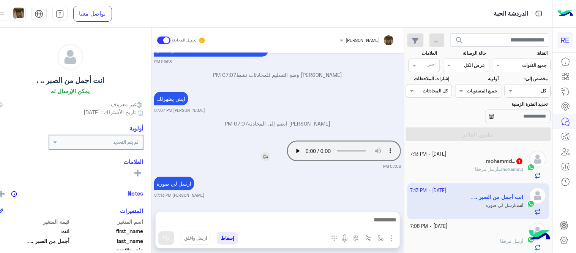
click at [264, 107] on div "[DATE] بارك الله فيك 05:16 PM التحويل بيكون خلال 24 ساعة منوقت السحب [PERSON_NA…" at bounding box center [278, 128] width 253 height 151
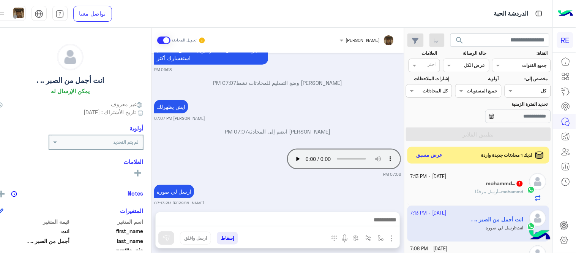
click at [448, 190] on div "mohammd… أرسل مرفقًا" at bounding box center [467, 194] width 113 height 13
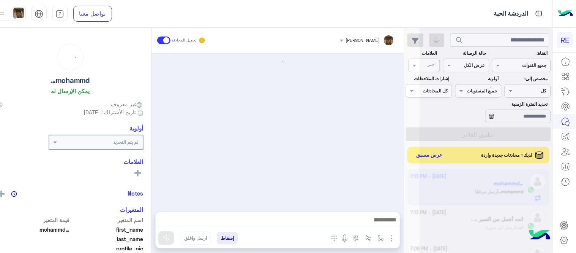
scroll to position [324, 0]
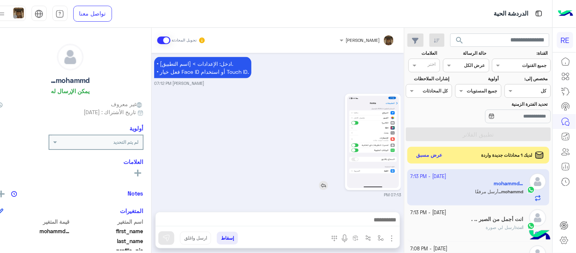
click at [376, 141] on img at bounding box center [373, 142] width 52 height 92
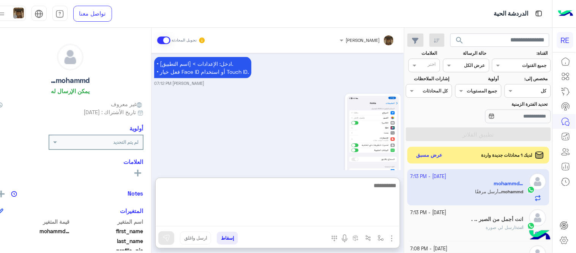
click at [367, 215] on textarea at bounding box center [278, 203] width 244 height 46
type textarea "**********"
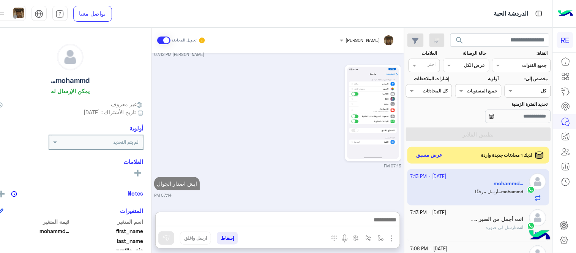
click at [332, 167] on div "[DATE] [PERSON_NAME] انضم إلى المحادثة 05:58 PM 0540006066 05:58 PM حسابك مفعل …" at bounding box center [278, 128] width 253 height 151
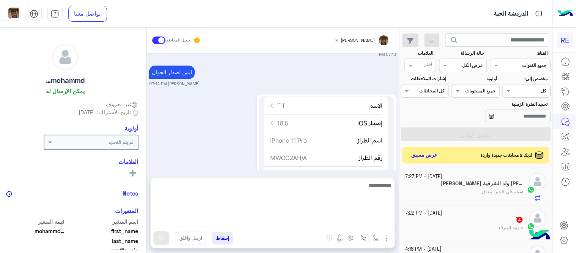
scroll to position [466, 0]
click at [264, 218] on textarea at bounding box center [273, 203] width 244 height 46
paste textarea "**********"
type textarea "**********"
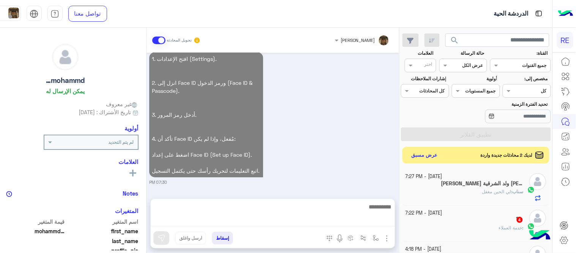
click at [337, 134] on div "1. افتح الإعدادات (Settings). 2. انزل إلى Face ID ورمز الدخول (Face ID & Passco…" at bounding box center [272, 117] width 247 height 135
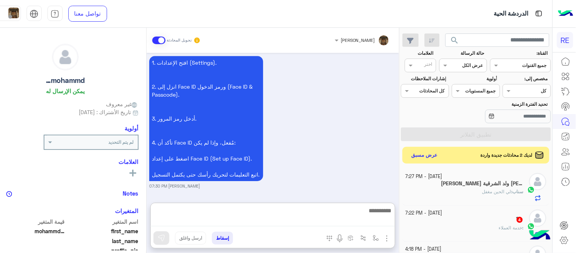
click at [301, 218] on textarea at bounding box center [272, 215] width 244 height 21
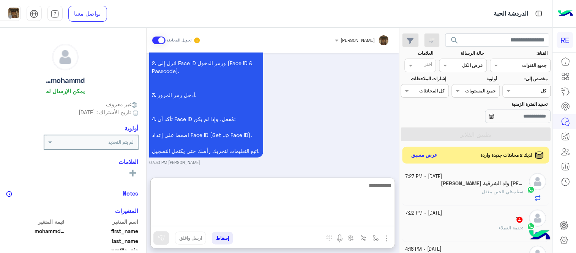
scroll to position [640, 0]
paste textarea "**********"
type textarea "**********"
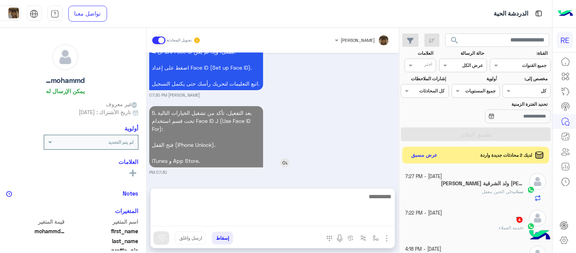
scroll to position [682, 0]
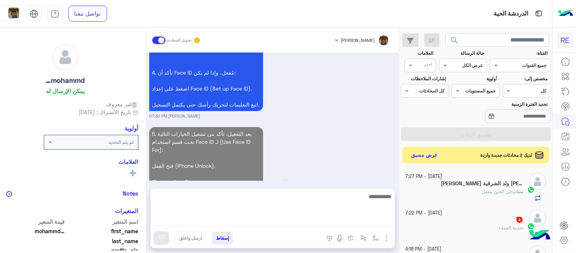
click at [308, 104] on div "[DATE] [PERSON_NAME] انضم إلى المحادثة 05:58 PM 0540006066 05:58 PM حسابك مفعل …" at bounding box center [273, 117] width 253 height 128
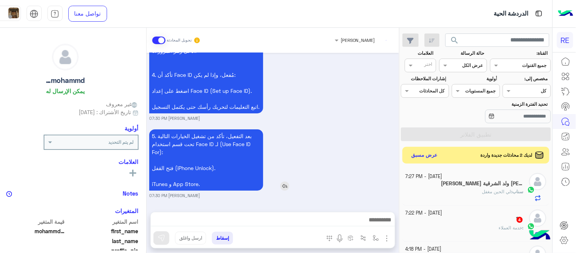
scroll to position [711, 0]
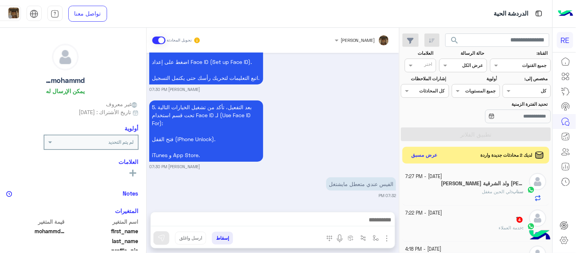
click at [496, 185] on h5 "[PERSON_NAME] ولد الشرقية صلاح 1" at bounding box center [482, 183] width 83 height 6
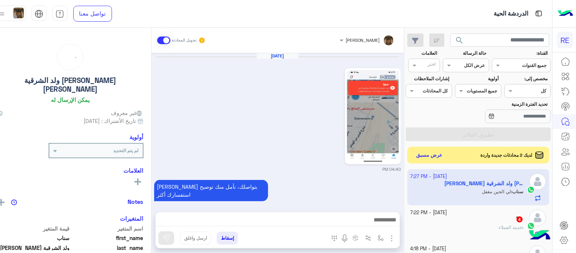
scroll to position [256, 0]
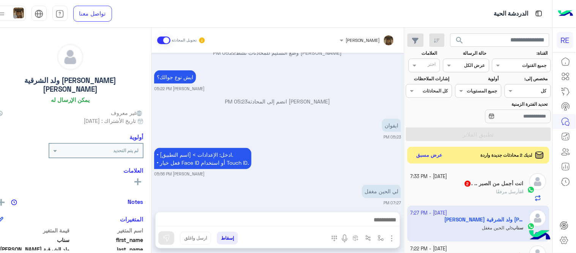
click at [468, 180] on span "2" at bounding box center [468, 183] width 8 height 6
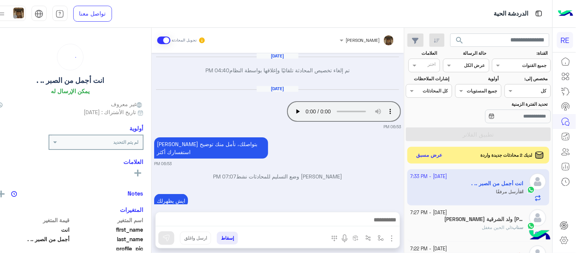
scroll to position [242, 0]
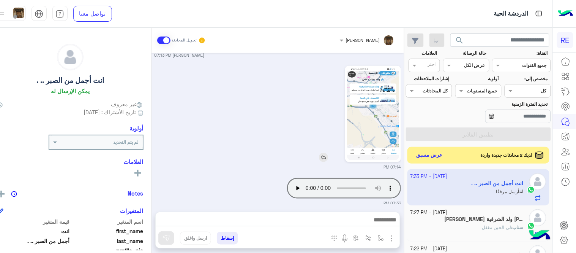
click at [384, 127] on img at bounding box center [373, 114] width 52 height 92
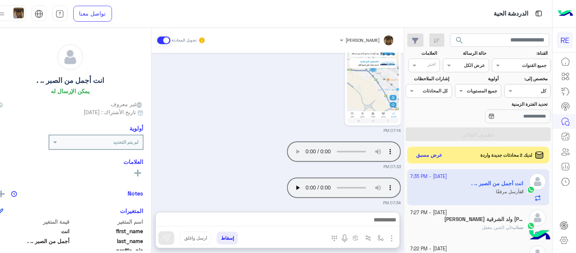
click at [300, 222] on textarea at bounding box center [277, 220] width 244 height 11
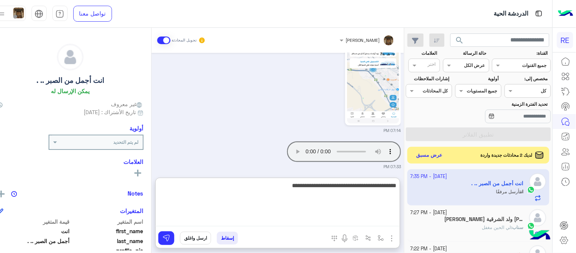
type textarea "**********"
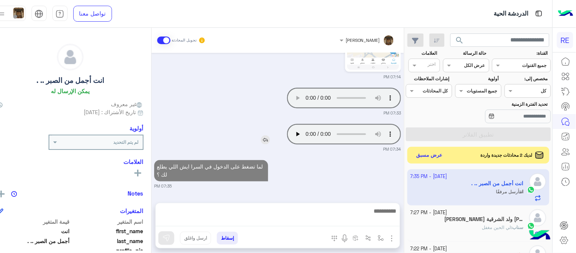
click at [308, 112] on div "[DATE] تم إلغاء تخصيص المحادثة تلقائيًا وإغلاقها بواسطة النظام 04:40 PM [DATE] …" at bounding box center [278, 124] width 253 height 142
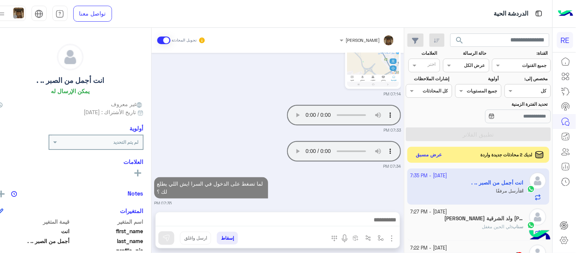
click at [438, 159] on button "عرض مسبق" at bounding box center [429, 155] width 32 height 10
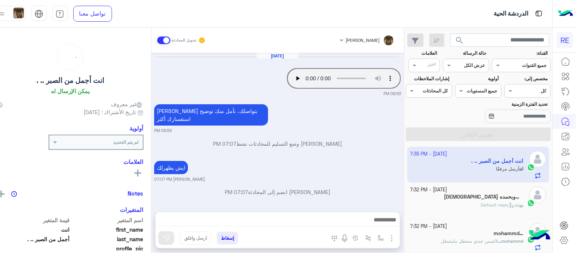
scroll to position [245, 0]
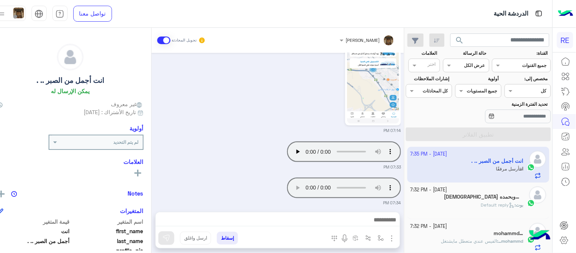
click at [452, 202] on div "[PERSON_NAME] : Default reply" at bounding box center [467, 207] width 113 height 13
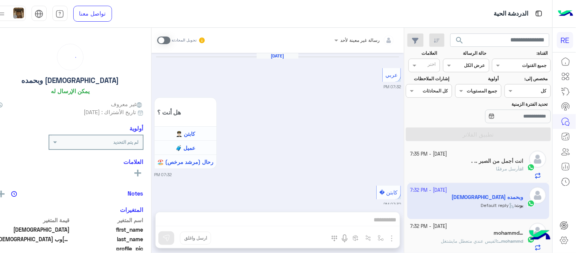
scroll to position [306, 0]
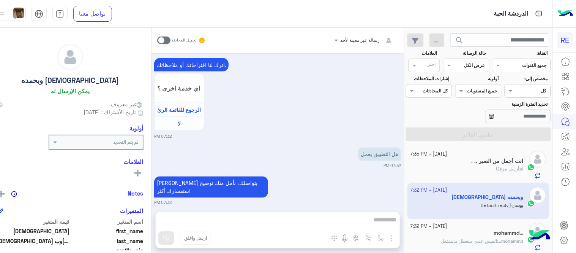
click at [171, 40] on span at bounding box center [163, 40] width 13 height 8
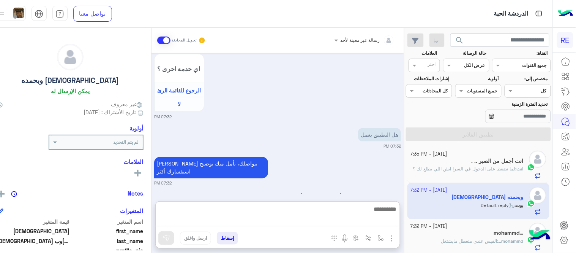
click at [354, 220] on textarea at bounding box center [277, 215] width 244 height 22
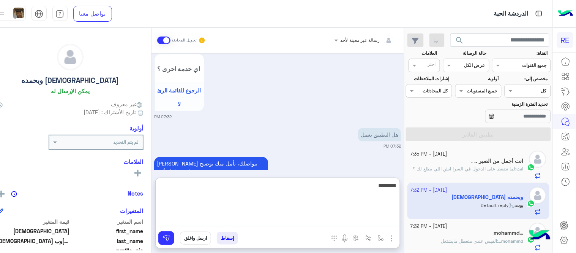
type textarea "********"
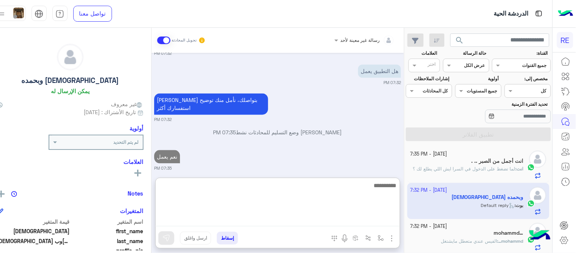
scroll to position [371, 0]
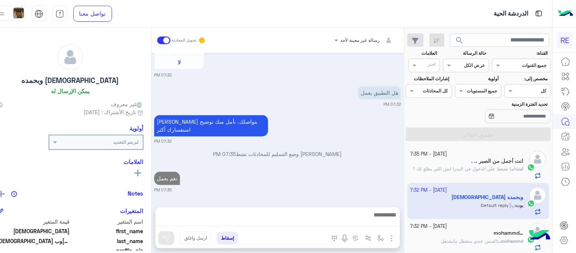
click at [502, 172] on p "انت : لما تضغط على الدخول في السرا ايش اللي يطلع لك ؟" at bounding box center [468, 168] width 111 height 7
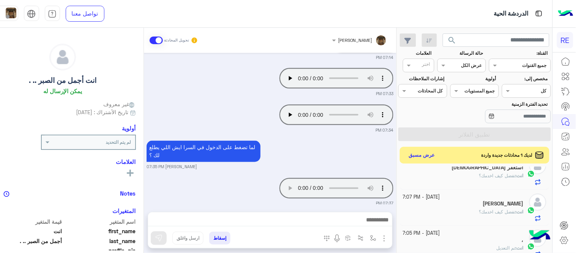
scroll to position [267, 0]
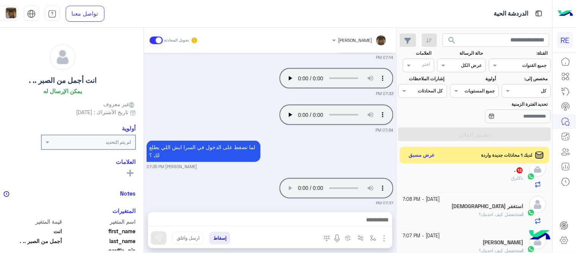
click at [480, 182] on div ". : كلزق" at bounding box center [463, 180] width 121 height 13
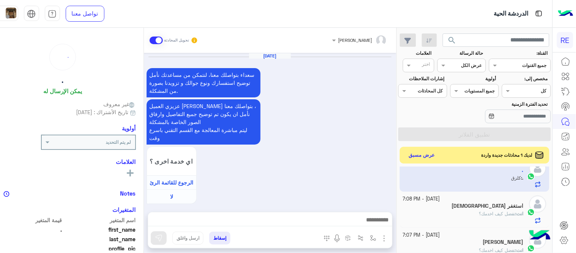
scroll to position [507, 0]
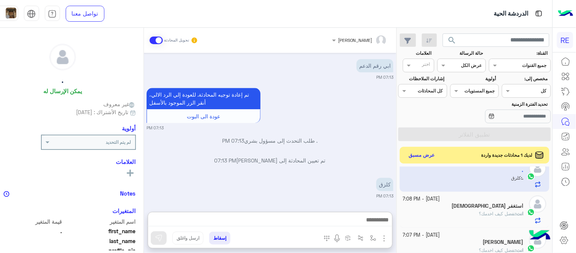
click at [291, 225] on textarea at bounding box center [270, 220] width 244 height 11
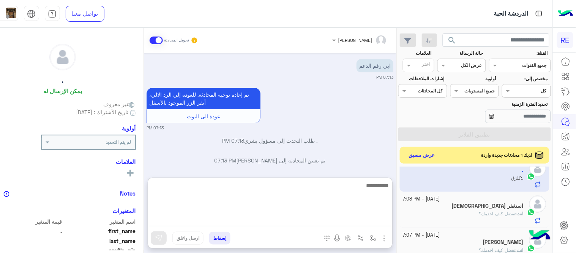
click at [292, 169] on div "تم تعيين المحادثة إلى [PERSON_NAME] 07:13 PM" at bounding box center [270, 163] width 247 height 14
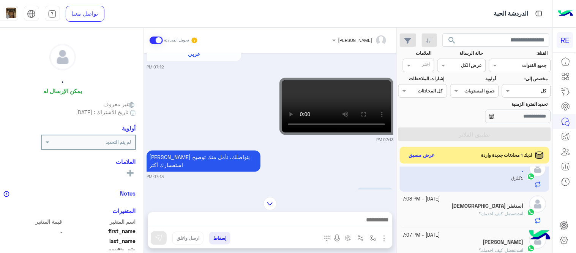
scroll to position [381, 0]
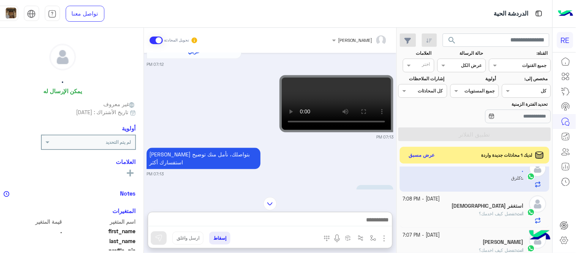
click at [320, 223] on textarea at bounding box center [270, 220] width 244 height 11
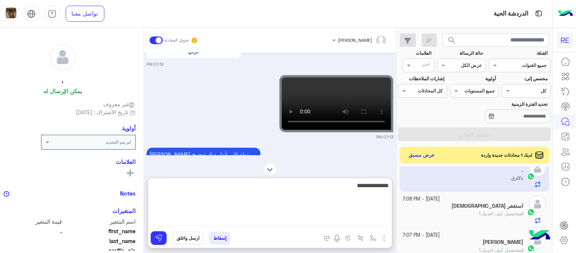
type textarea "**********"
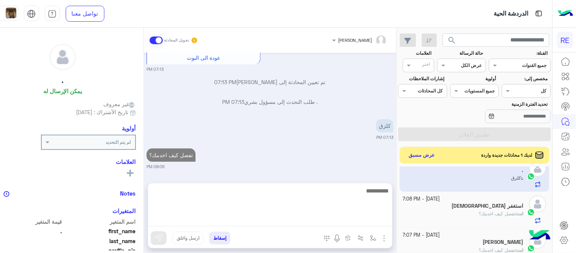
scroll to position [537, 0]
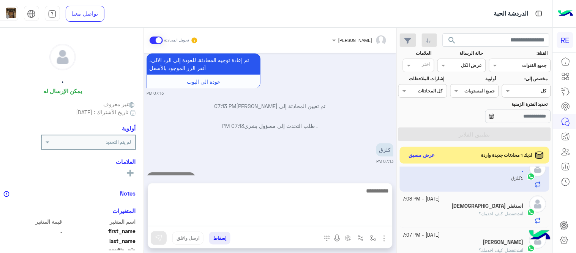
click at [369, 149] on div "[DATE] سعداء بتواصلك معنا، لنتمكن من مساعدتك نأمل توضيح استفسارك ونوع جوالك و ت…" at bounding box center [270, 114] width 253 height 122
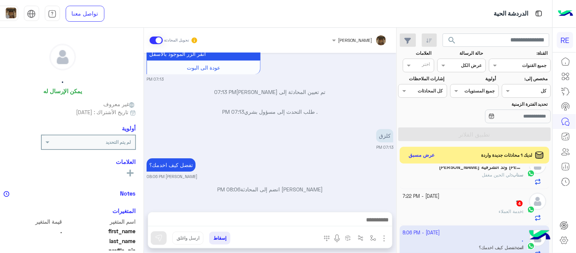
scroll to position [187, 0]
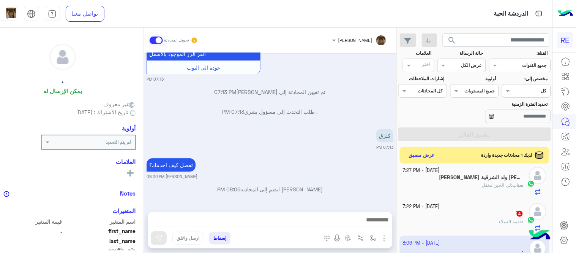
click at [440, 204] on small "[DATE] - 7:22 PM" at bounding box center [421, 206] width 37 height 7
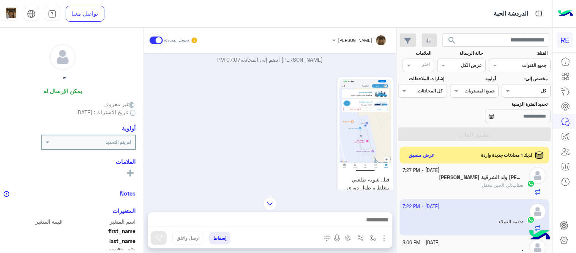
scroll to position [129, 0]
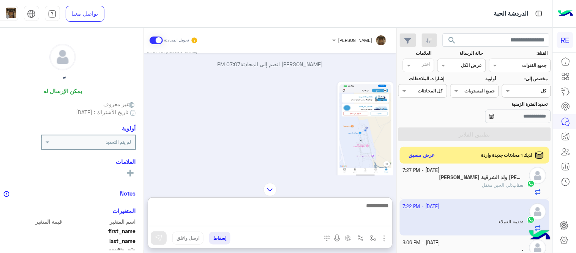
click at [308, 218] on textarea at bounding box center [270, 213] width 244 height 25
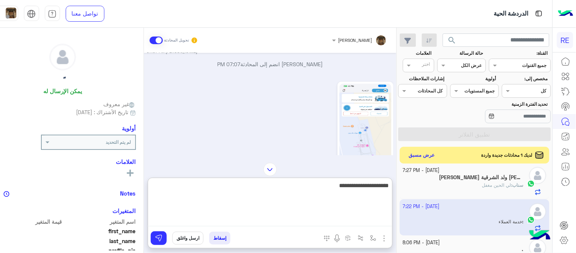
type textarea "**********"
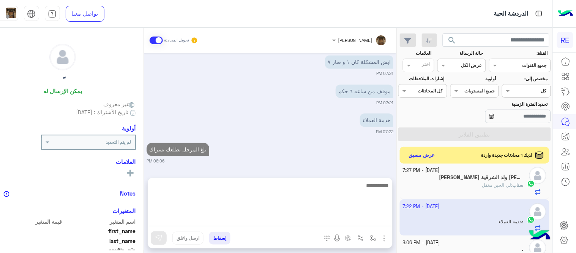
scroll to position [381, 0]
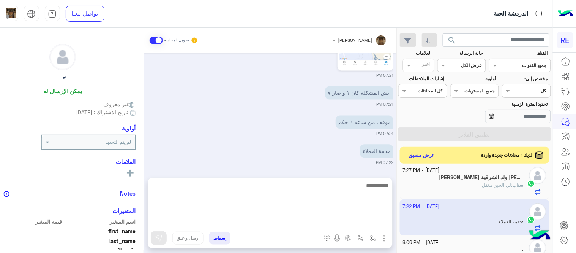
click at [355, 157] on div "[DATE] كابتن � 06:50 PM اختر [DATE] الخدمات التالية: 06:50 PM [PERSON_NAME] وضع…" at bounding box center [270, 111] width 253 height 117
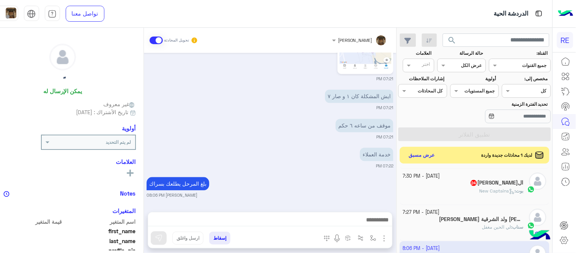
scroll to position [139, 0]
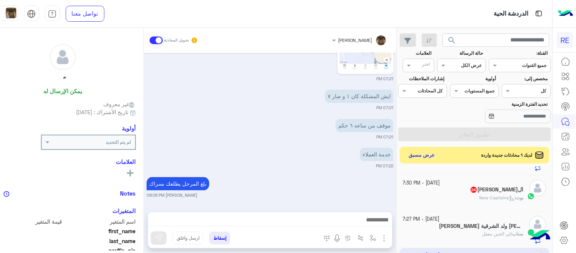
click at [471, 200] on div "بوت : New Captains" at bounding box center [463, 200] width 121 height 13
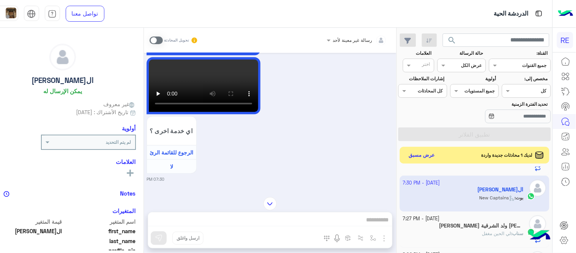
scroll to position [455, 0]
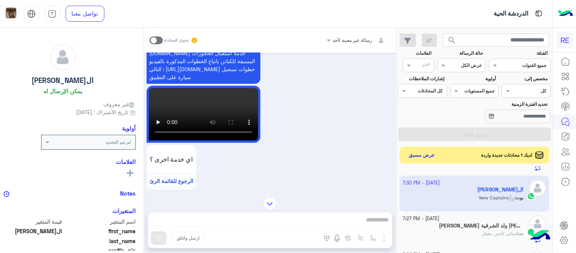
click at [163, 43] on span at bounding box center [156, 40] width 13 height 8
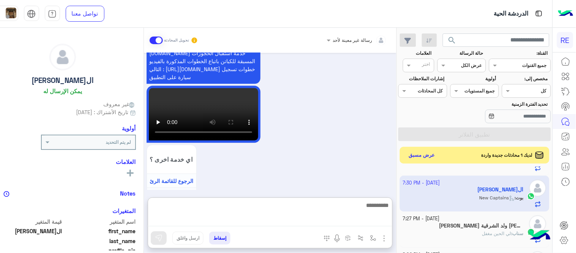
scroll to position [872, 0]
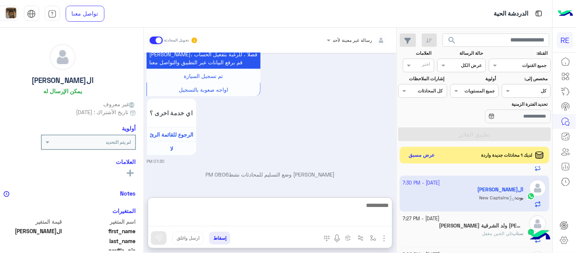
click at [309, 215] on textarea at bounding box center [270, 213] width 244 height 26
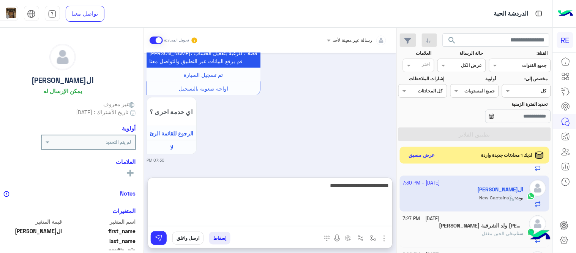
type textarea "**********"
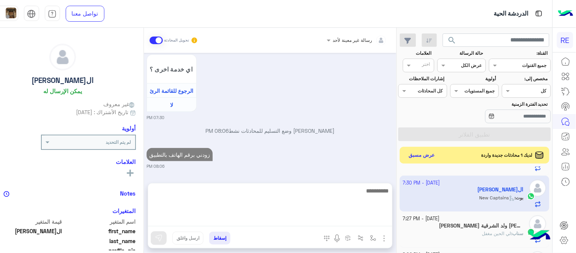
scroll to position [901, 0]
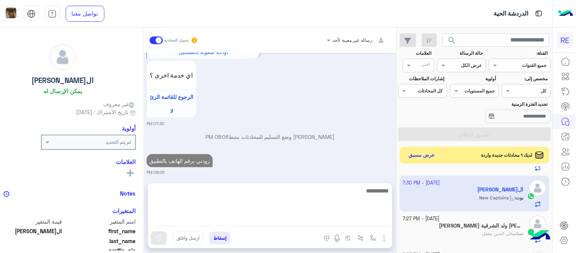
click at [352, 161] on div "[DATE] اهلًا بك في تطبيق رحلة 👋 Welcome to Rehla 👋 من فضلك أختر لغة التواصل Ple…" at bounding box center [270, 114] width 253 height 122
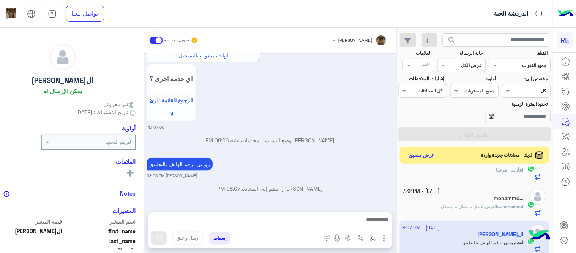
scroll to position [87, 0]
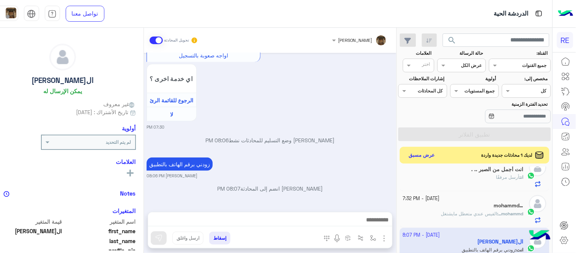
click at [454, 218] on div "mohammd… : الفيس عندي متعطل مايشتغل" at bounding box center [463, 216] width 121 height 13
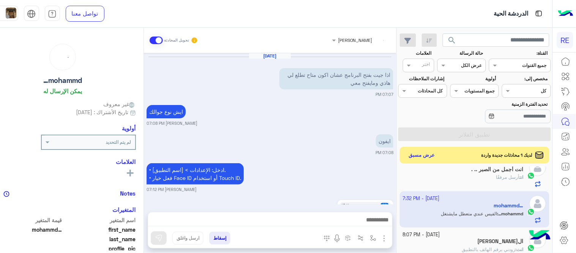
scroll to position [493, 0]
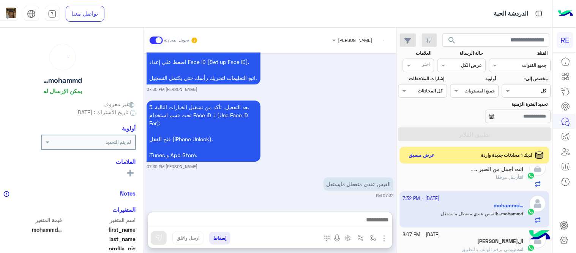
click at [335, 226] on textarea at bounding box center [270, 220] width 244 height 11
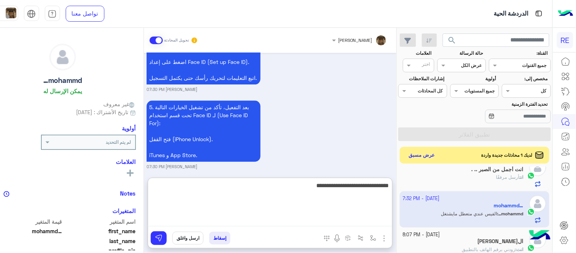
type textarea "**********"
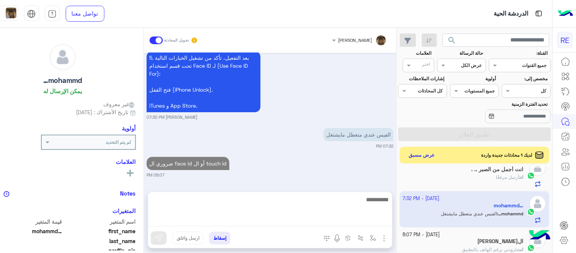
scroll to position [522, 0]
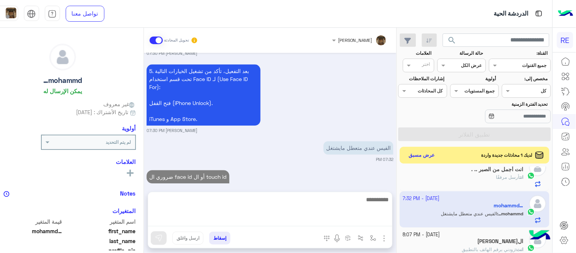
click at [325, 157] on div "[DATE] اذا جيت بفتح البرنامج عشان اكون متاح تطلع لي هاذي ومايفتح معي 07:07 PM ا…" at bounding box center [270, 118] width 253 height 131
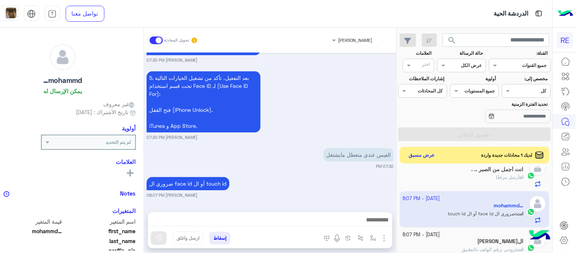
scroll to position [73, 0]
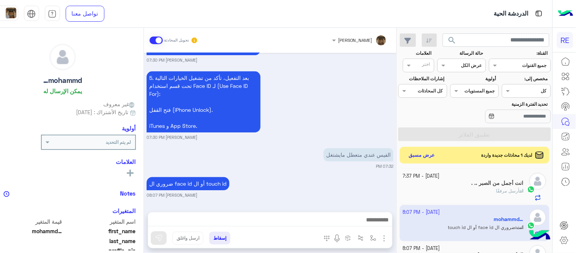
click at [445, 185] on div "انت أجمل من الصبر .. ." at bounding box center [463, 184] width 121 height 8
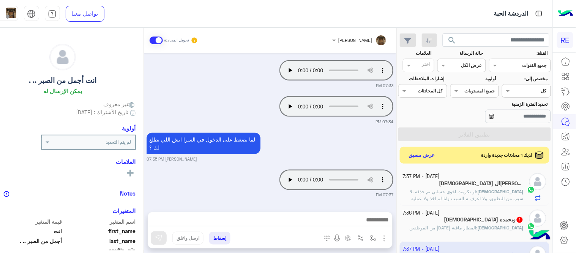
click at [454, 221] on div "[DEMOGRAPHIC_DATA] وبحمده 1" at bounding box center [463, 220] width 121 height 8
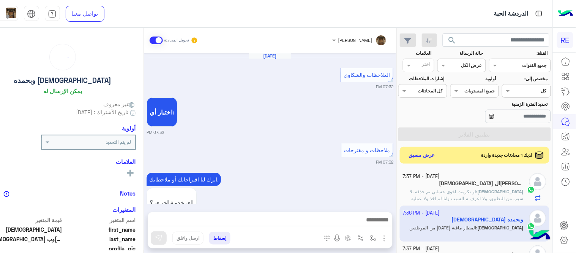
scroll to position [211, 0]
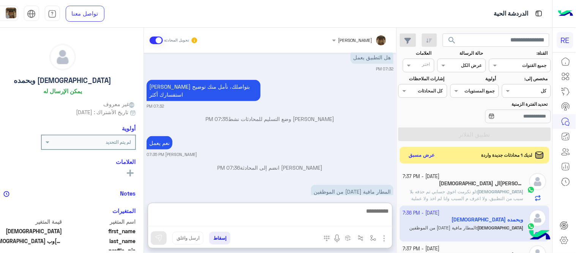
click at [321, 216] on textarea at bounding box center [270, 216] width 244 height 21
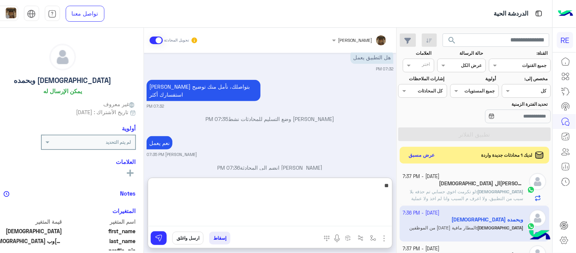
type textarea "*"
type textarea "*********"
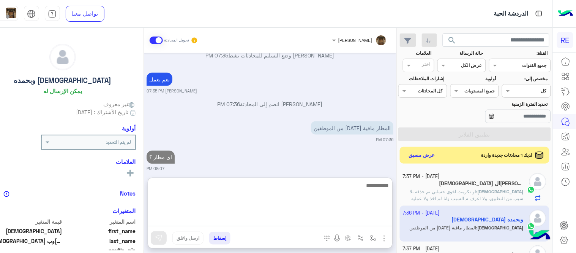
scroll to position [253, 0]
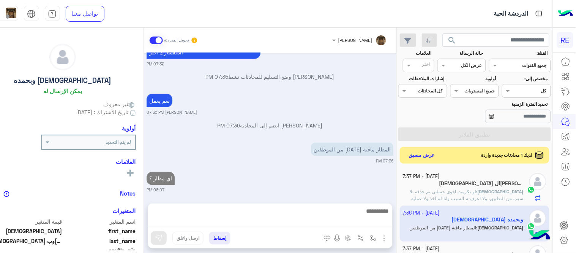
click at [456, 189] on span "لو تكرمت اخوي حسابي تم حذفه بلا سبب من التطبيق. ولا اعرف م السبب وانا لم اخذ ول…" at bounding box center [467, 197] width 114 height 19
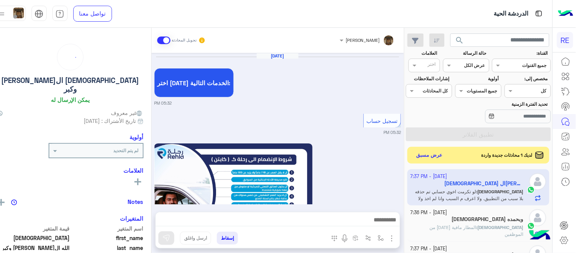
scroll to position [501, 0]
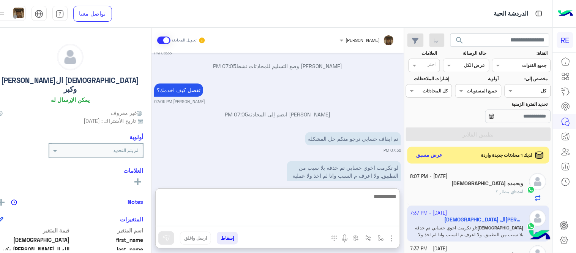
click at [319, 223] on textarea at bounding box center [277, 208] width 244 height 35
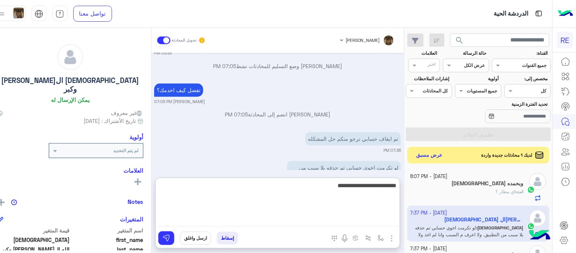
type textarea "**********"
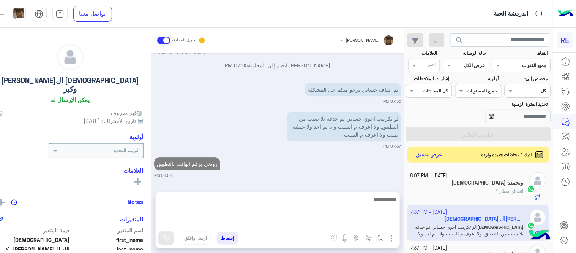
scroll to position [529, 0]
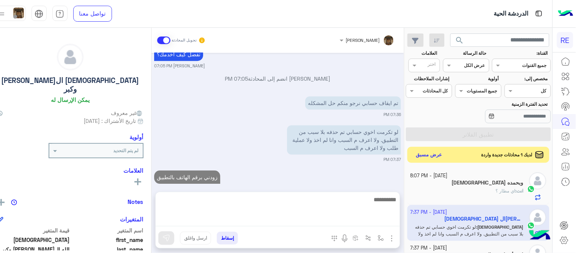
click at [436, 156] on button "عرض مسبق" at bounding box center [429, 155] width 32 height 10
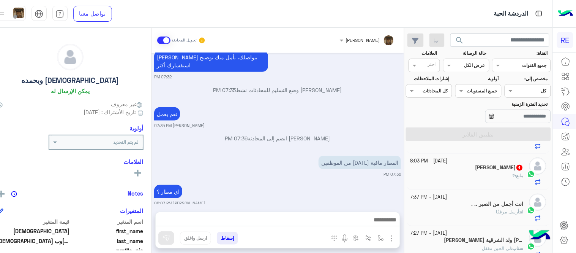
scroll to position [207, 0]
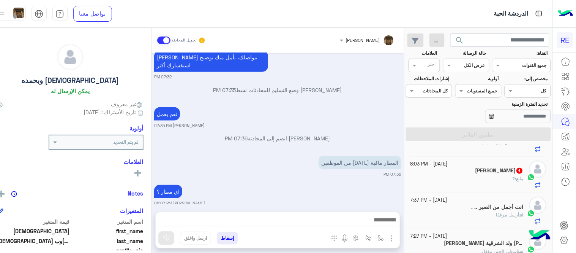
click at [448, 167] on small "[DATE] - 8:03 PM" at bounding box center [429, 163] width 37 height 7
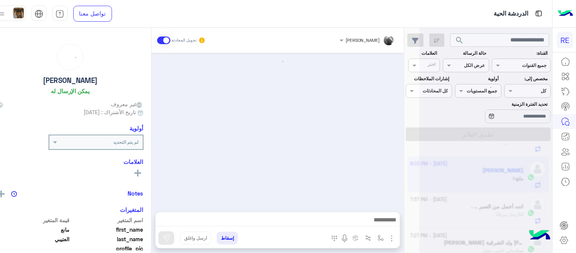
scroll to position [238, 0]
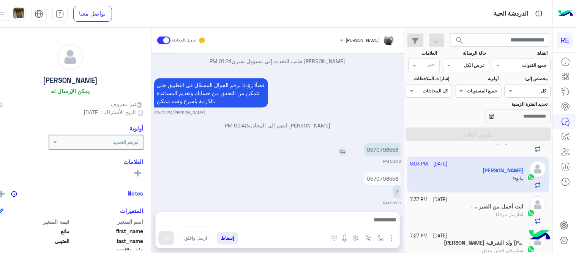
click at [401, 143] on p "0570708558" at bounding box center [382, 149] width 37 height 13
copy p "0570708558"
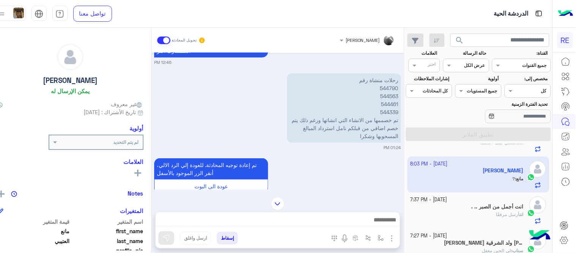
scroll to position [66, 0]
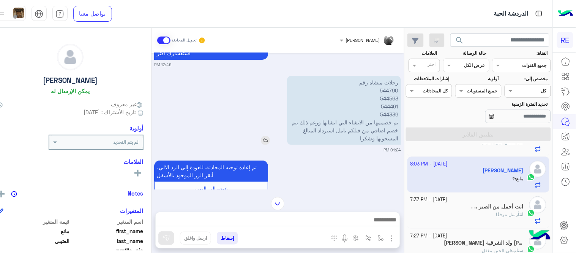
click at [401, 81] on p "رحلات منشاة رقم 544790 544563 544461 544339 تم خصممها من الانشاء التي انشاتها و…" at bounding box center [344, 110] width 114 height 69
copy p "544790"
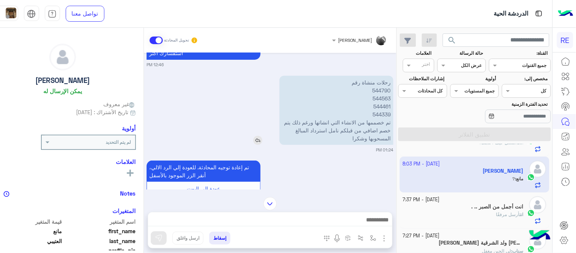
scroll to position [208, 0]
click at [262, 136] on img at bounding box center [257, 140] width 9 height 9
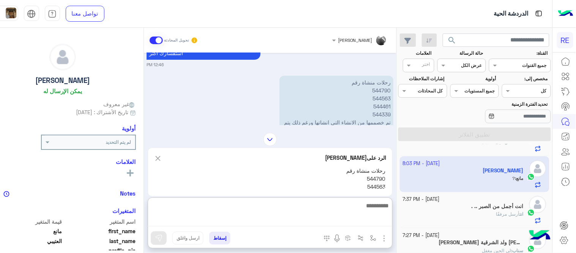
click at [278, 223] on textarea at bounding box center [270, 213] width 244 height 25
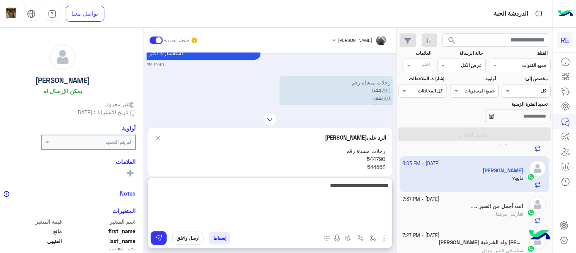
type textarea "**********"
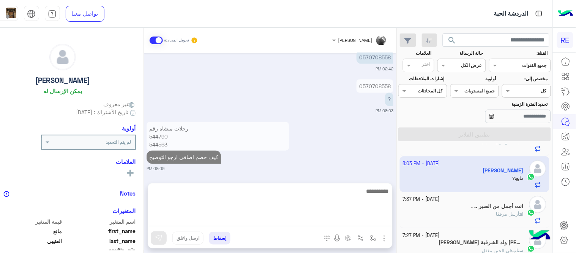
scroll to position [296, 0]
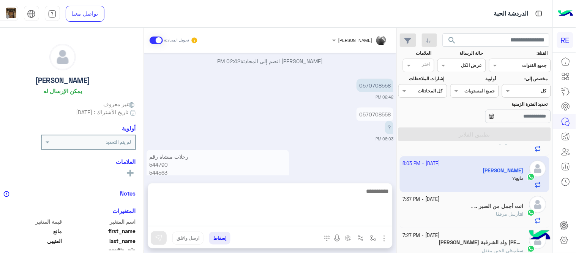
click at [353, 148] on div "رحلات منشاة رقم 544790 544563 544461 544339 تم خصممها من الانشاء التي انشاتها و…" at bounding box center [270, 174] width 247 height 52
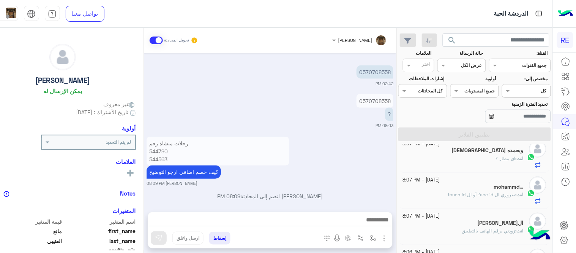
scroll to position [0, 0]
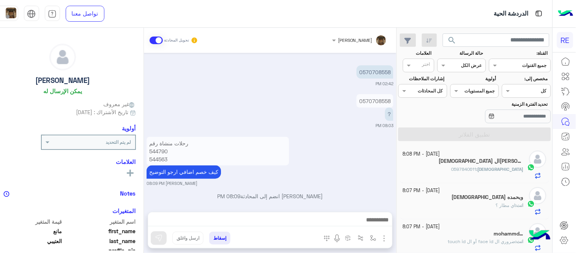
click at [468, 166] on div "[DEMOGRAPHIC_DATA] : 0597840611" at bounding box center [463, 172] width 121 height 13
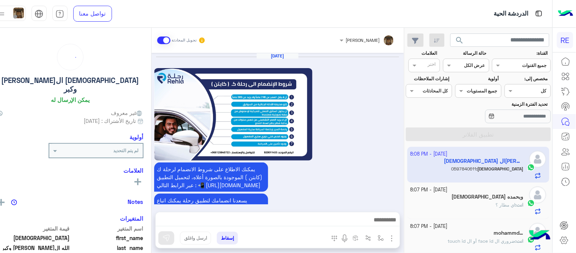
scroll to position [483, 0]
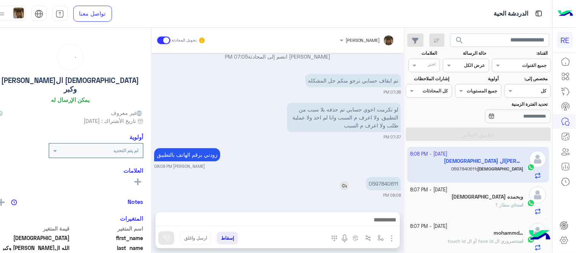
click at [399, 183] on p "0597840611" at bounding box center [383, 183] width 35 height 13
copy p "0597840611"
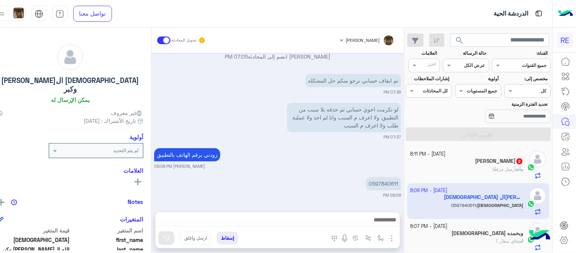
click at [344, 216] on textarea at bounding box center [277, 220] width 244 height 11
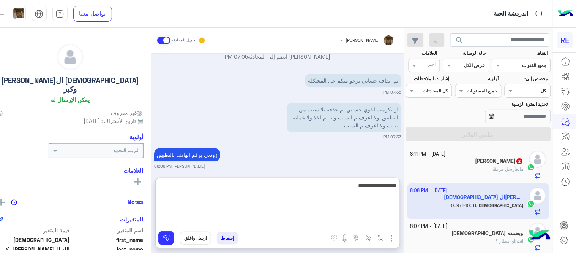
type textarea "**********"
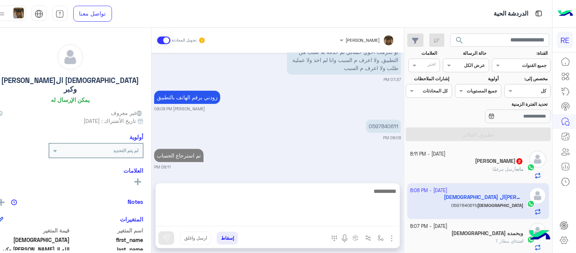
scroll to position [513, 0]
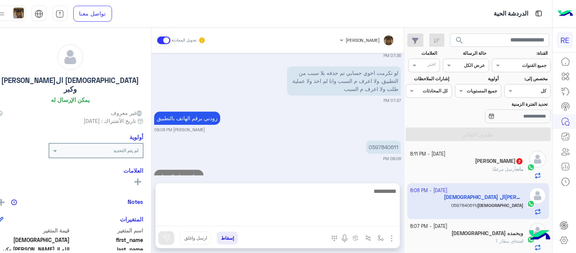
click at [350, 150] on div "[DATE] يمكنك الاطلاع على شروط الانضمام لرحلة ك (كابتن ) الموجودة بالصورة أعلاه،…" at bounding box center [278, 114] width 253 height 123
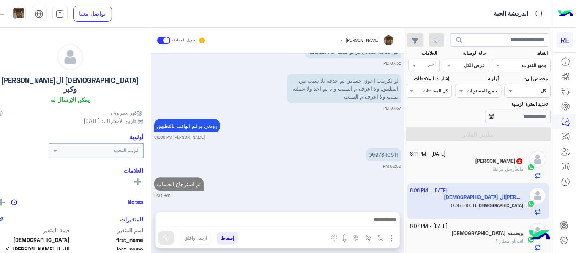
click at [470, 166] on div "مانع أرسل مرفقًا" at bounding box center [467, 172] width 113 height 13
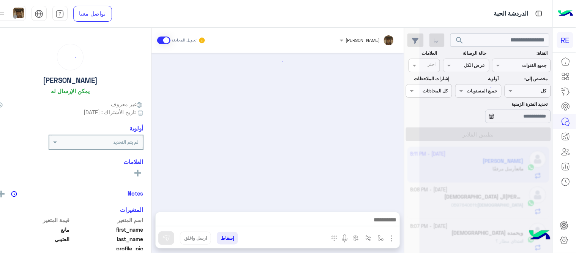
scroll to position [290, 0]
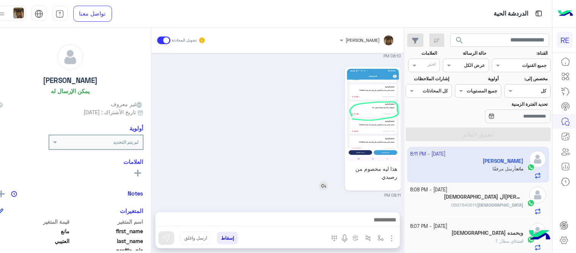
click at [377, 133] on img at bounding box center [373, 115] width 52 height 92
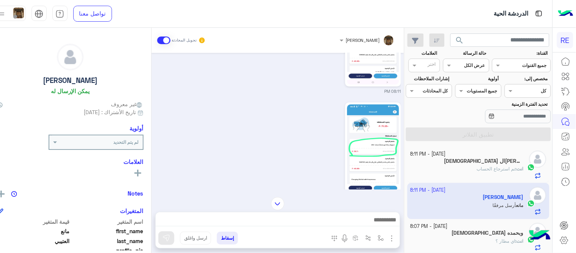
scroll to position [514, 0]
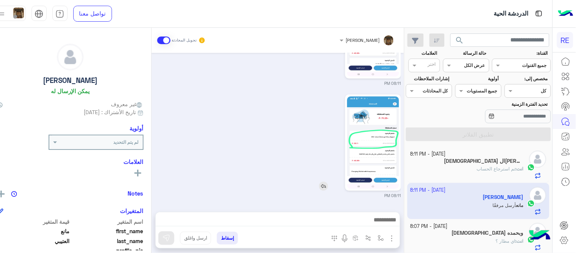
click at [328, 185] on img at bounding box center [323, 185] width 9 height 9
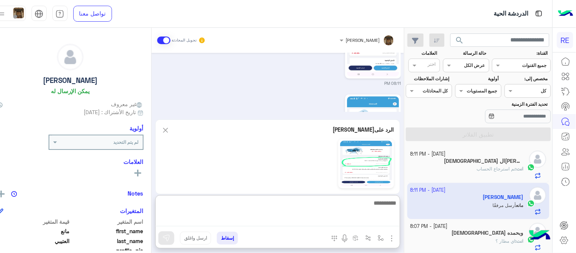
click at [358, 224] on textarea at bounding box center [277, 212] width 244 height 28
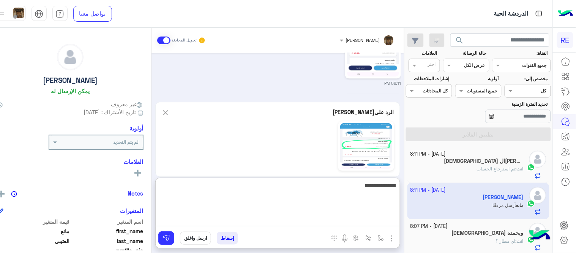
click at [377, 190] on textarea "**********" at bounding box center [277, 203] width 244 height 46
click at [352, 186] on textarea "**********" at bounding box center [277, 203] width 244 height 46
type textarea "**********"
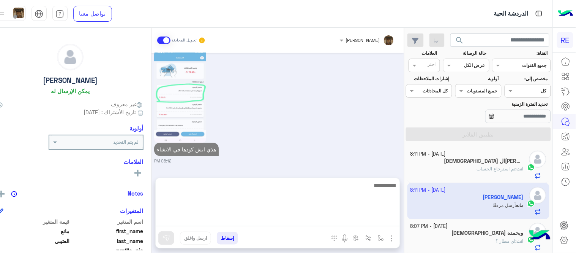
scroll to position [635, 0]
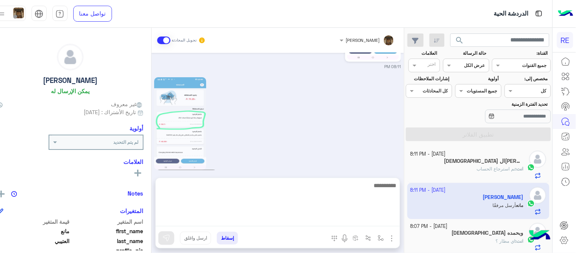
click at [332, 147] on div "هذي ايش كودها في الانشاء 08:12 PM" at bounding box center [277, 132] width 247 height 115
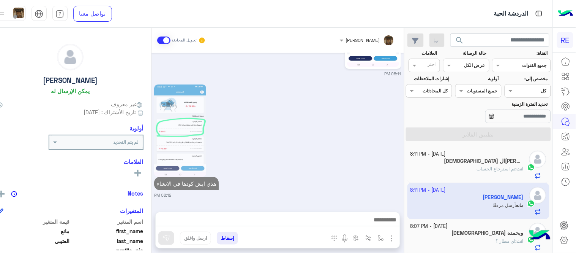
click at [163, 194] on mat-drawer-container "[PERSON_NAME] تحويل المحادثة [DATE] [PERSON_NAME] طلب التحدث إلى مسؤول بشري 01:…" at bounding box center [197, 142] width 414 height 228
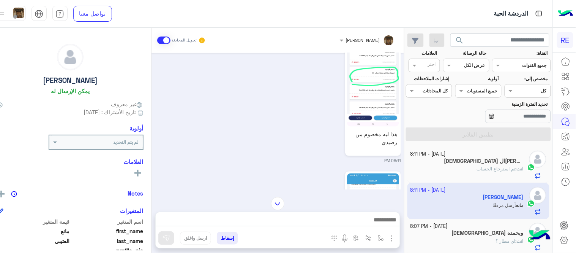
scroll to position [366, 0]
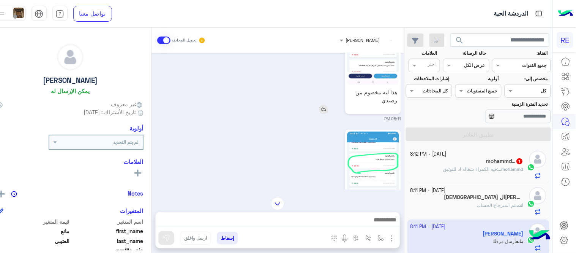
click at [328, 108] on img at bounding box center [323, 109] width 9 height 9
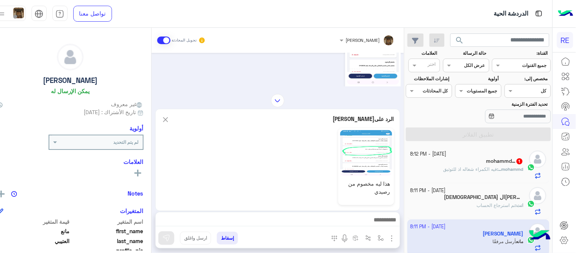
click at [266, 219] on textarea at bounding box center [277, 220] width 244 height 11
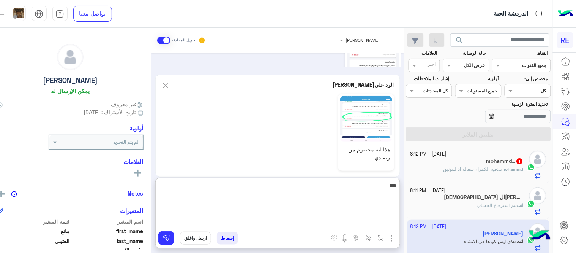
scroll to position [772, 0]
type textarea "****"
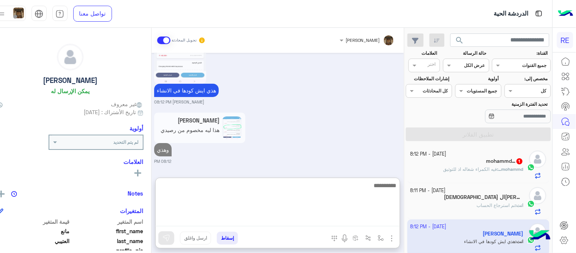
click at [342, 215] on textarea at bounding box center [277, 203] width 244 height 46
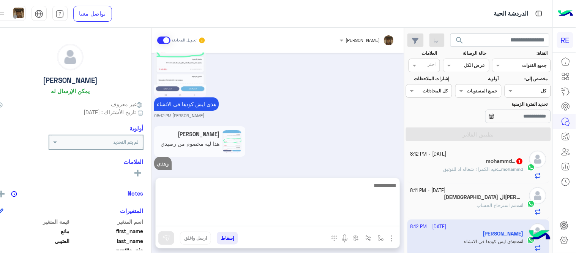
click at [359, 144] on div "[DATE] تم تعيين المحادثة إلى [PERSON_NAME] 01:24 PM [PERSON_NAME] طلب التحدث إل…" at bounding box center [278, 111] width 253 height 117
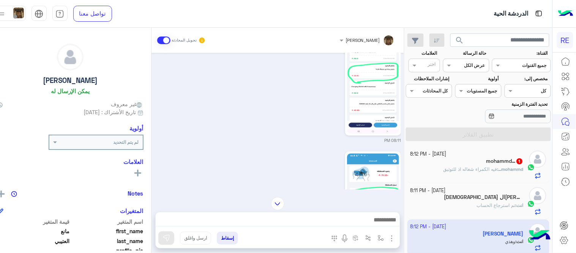
scroll to position [433, 0]
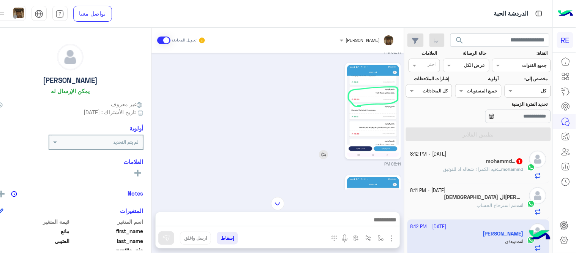
click at [328, 150] on img at bounding box center [323, 154] width 9 height 9
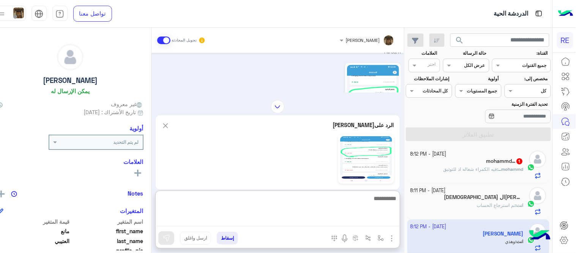
click at [300, 218] on textarea at bounding box center [277, 209] width 244 height 33
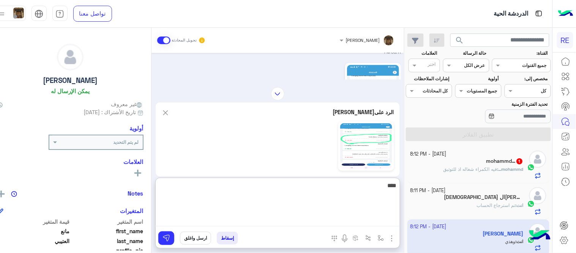
type textarea "****"
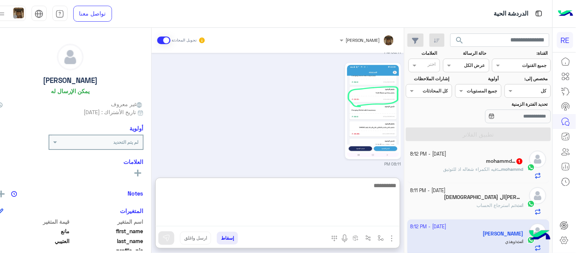
scroll to position [850, 0]
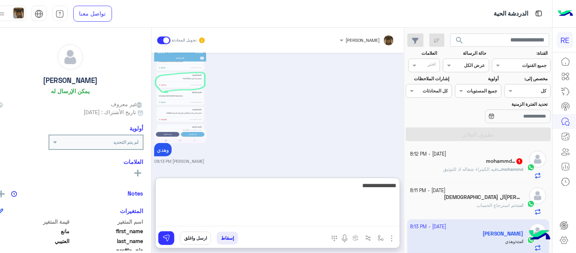
type textarea "**********"
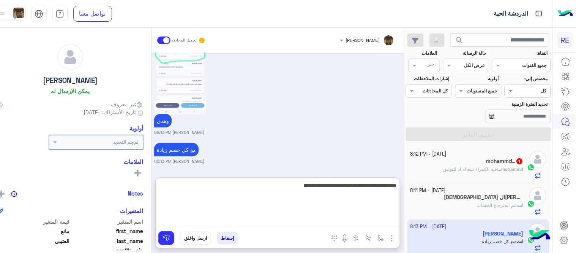
type textarea "**********"
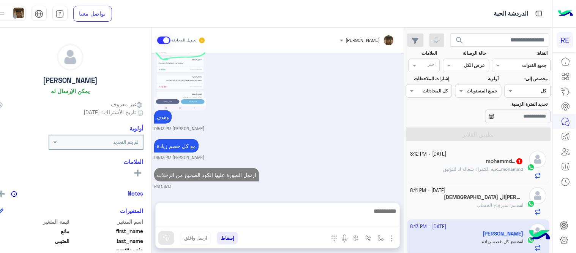
click at [358, 154] on div "[DATE] [PERSON_NAME] طلب التحدث إلى مسؤول بشري 01:24 PM تم تعيين المحادثة إلى […" at bounding box center [278, 124] width 253 height 142
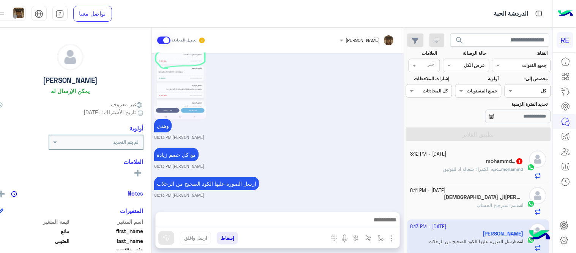
click at [468, 171] on span "فيه الكمراء شغاله اذ للتوثيق" at bounding box center [471, 169] width 54 height 6
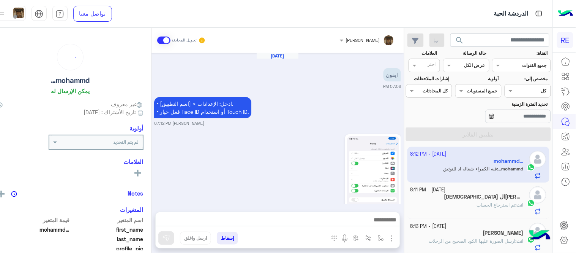
scroll to position [485, 0]
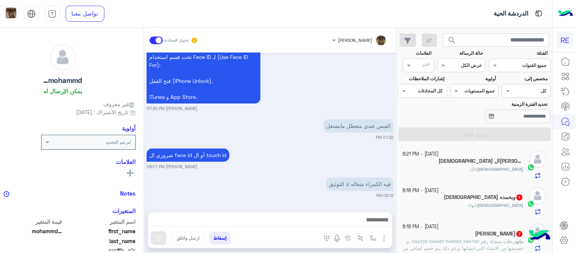
click at [486, 167] on div "[DEMOGRAPHIC_DATA] : الك" at bounding box center [463, 172] width 121 height 13
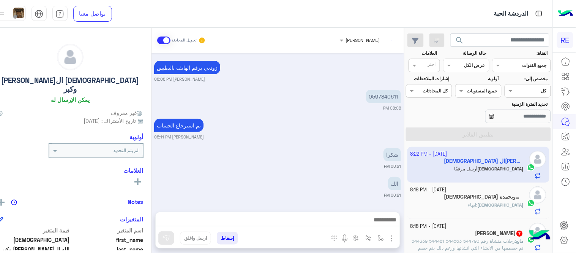
scroll to position [261, 0]
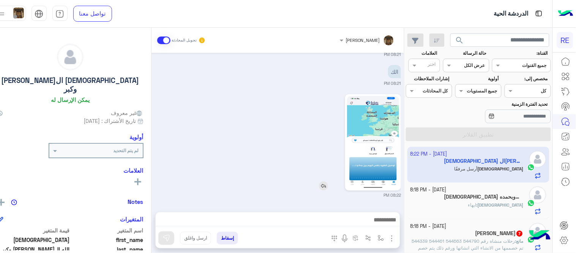
click at [399, 155] on img at bounding box center [373, 142] width 52 height 92
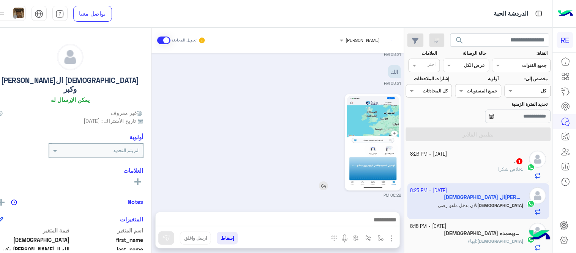
scroll to position [290, 0]
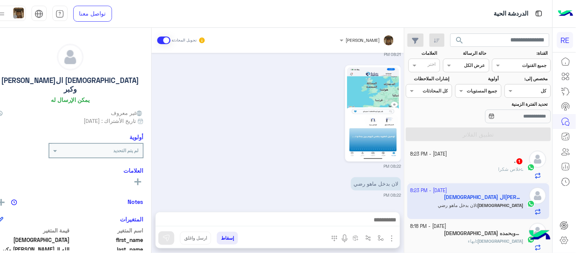
click at [164, 184] on div "[DATE] [PERSON_NAME] وضع التسليم للمحادثات نشط 07:05 PM تفضل كيف اخدمك؟ [PERSON…" at bounding box center [278, 128] width 253 height 151
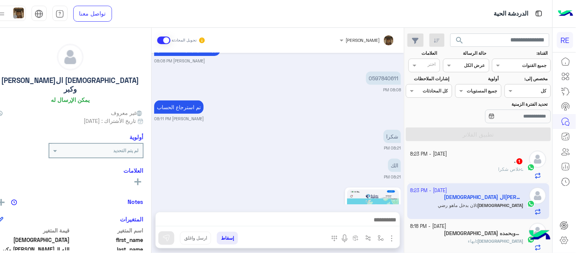
scroll to position [933, 0]
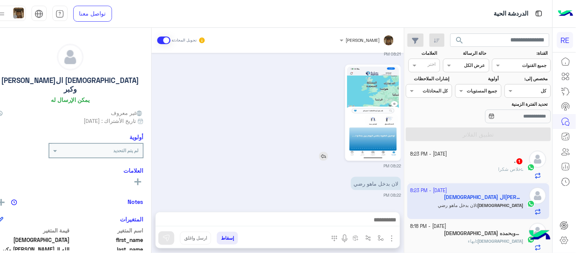
click at [378, 134] on img at bounding box center [373, 112] width 52 height 92
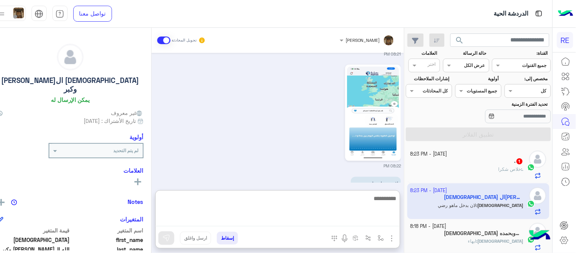
click at [352, 216] on textarea at bounding box center [277, 209] width 244 height 33
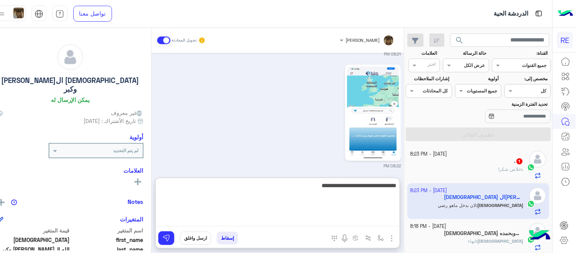
type textarea "**********"
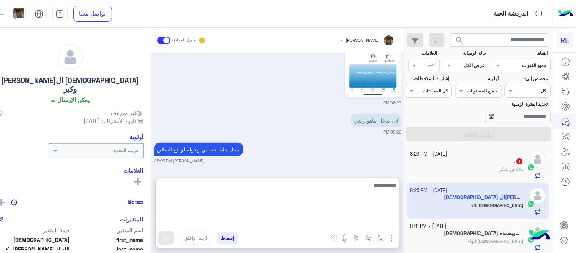
scroll to position [1020, 0]
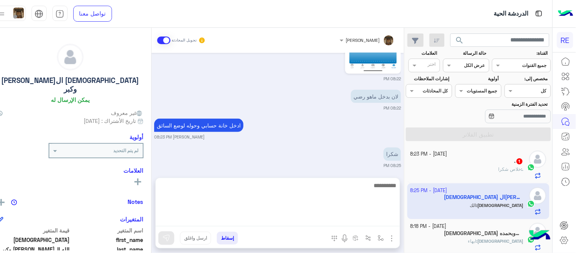
click at [351, 138] on small "[PERSON_NAME] 08:23 PM" at bounding box center [277, 137] width 247 height 6
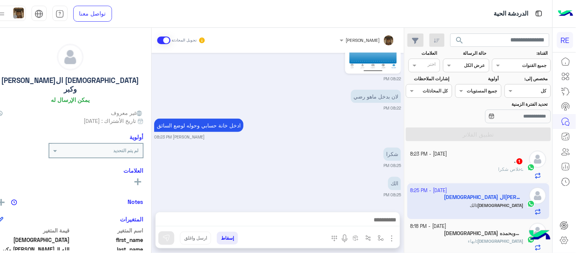
click at [448, 168] on div ". : خلاص شكرا" at bounding box center [467, 172] width 113 height 13
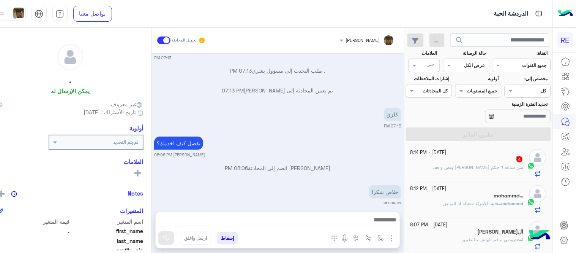
scroll to position [141, 0]
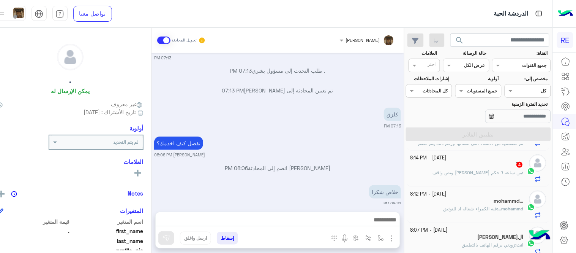
click at [467, 174] on span "من ساعه ٦ حكم [PERSON_NAME] ونص واقف" at bounding box center [478, 172] width 90 height 6
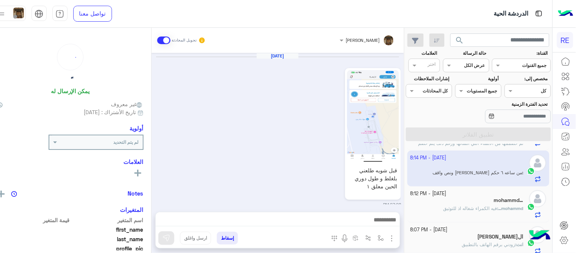
scroll to position [366, 0]
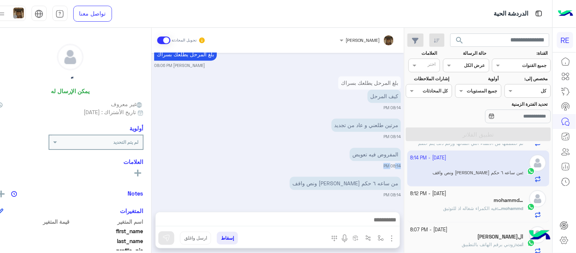
drag, startPoint x: 414, startPoint y: 178, endPoint x: 413, endPoint y: 169, distance: 9.9
click at [404, 169] on div "[DATE] قبل شويه طلعني بلغلط و طول دوري الحين معلق ١ 07:08 PM 07:21 PM ايش المشك…" at bounding box center [278, 128] width 253 height 151
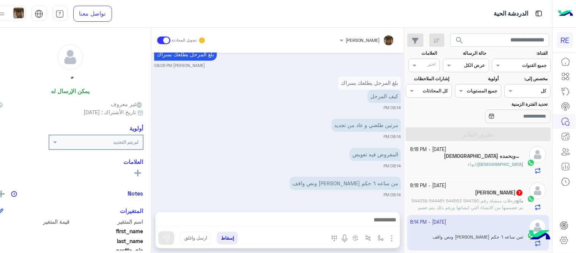
scroll to position [71, 0]
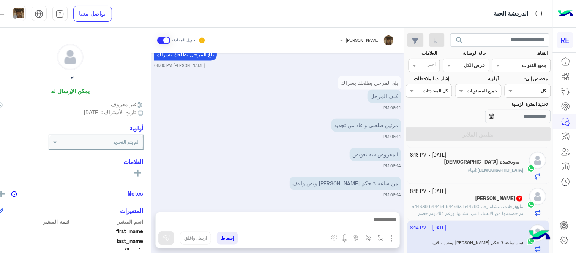
click at [453, 204] on span "رحلات منشاة رقم 544790 544563 544461 544339 تم خصممها من الانشاء التي انشاتها و…" at bounding box center [468, 212] width 112 height 19
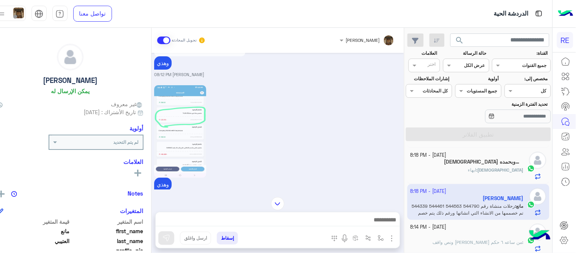
click at [284, 201] on img at bounding box center [277, 203] width 13 height 13
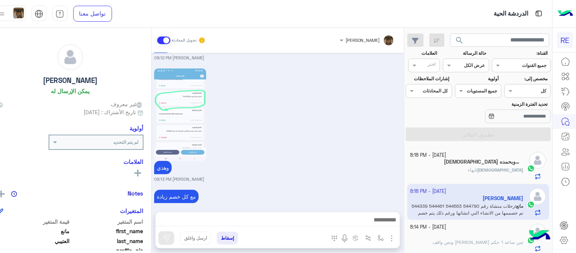
scroll to position [1451, 0]
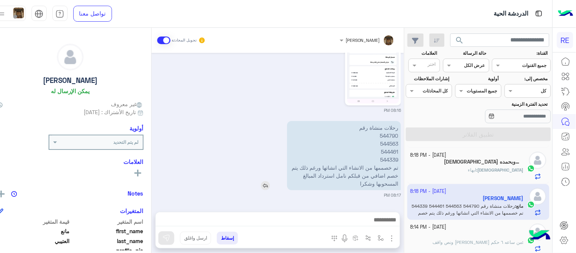
click at [401, 123] on p "رحلات منشاة رقم 544790 544563 544461 544339 تم خصممها من الانشاء التي انشاتها و…" at bounding box center [344, 155] width 114 height 69
drag, startPoint x: 403, startPoint y: 123, endPoint x: 385, endPoint y: 187, distance: 66.5
click at [385, 187] on p "رحلات منشاة رقم 544790 544563 544461 544339 تم خصممها من الانشاء التي انشاتها و…" at bounding box center [344, 155] width 114 height 69
copy app-msgs-text
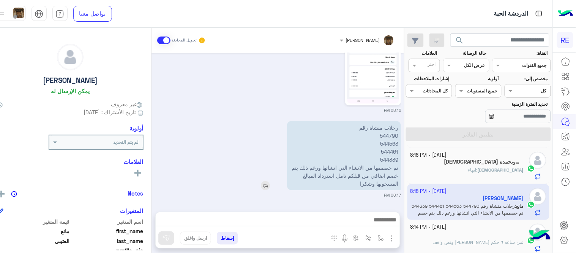
click at [346, 158] on p "رحلات منشاة رقم 544790 544563 544461 544339 تم خصممها من الانشاء التي انشاتها و…" at bounding box center [344, 155] width 114 height 69
click at [341, 215] on textarea at bounding box center [277, 220] width 244 height 11
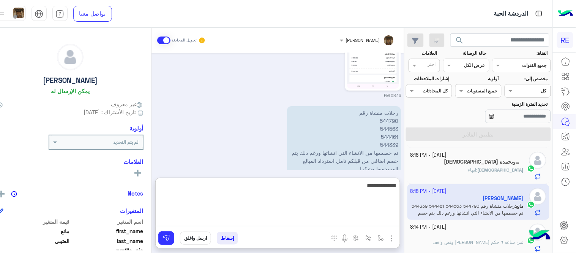
type textarea "**********"
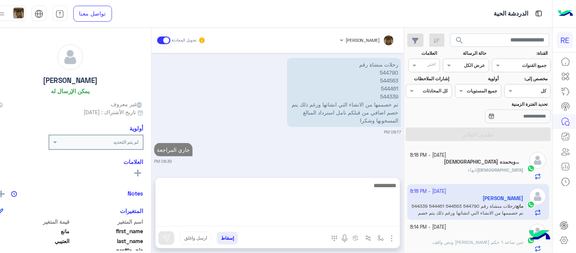
scroll to position [1480, 0]
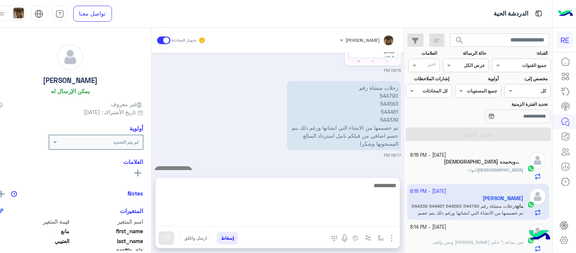
click at [377, 162] on div "[DATE] 0570708558 02:42 PM 0570708558 ? 08:03 PM رحلات منشاة رقم 544790 544563 …" at bounding box center [278, 111] width 253 height 117
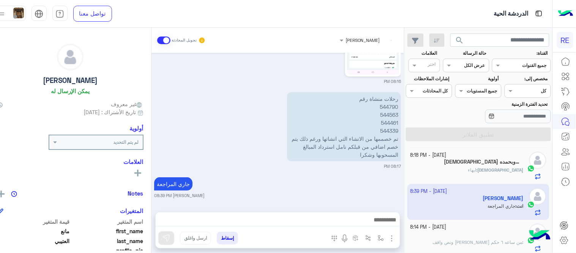
scroll to position [0, 0]
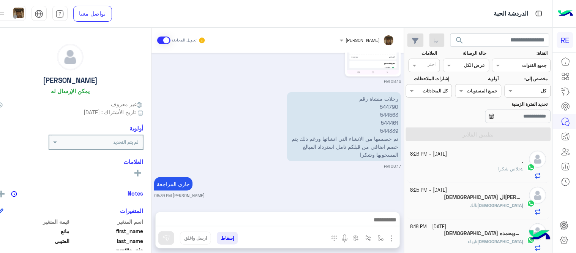
click at [456, 238] on div "[DEMOGRAPHIC_DATA] وبحمده 1" at bounding box center [467, 234] width 113 height 8
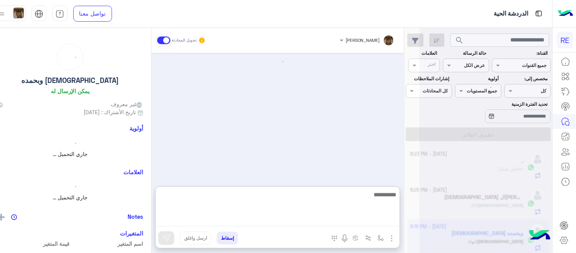
click at [351, 218] on textarea at bounding box center [277, 208] width 244 height 36
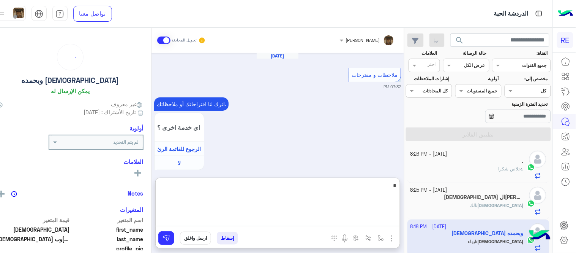
scroll to position [228, 0]
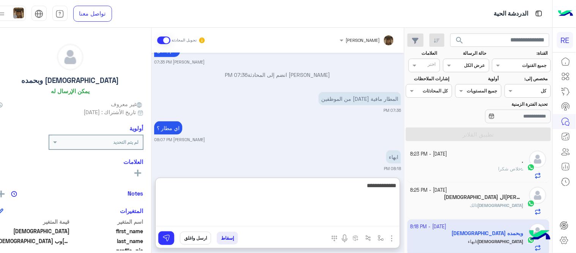
type textarea "**********"
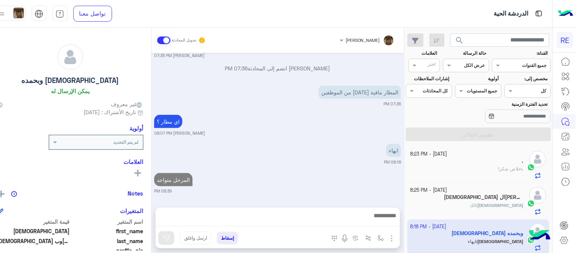
click at [332, 148] on div "[DATE] ملاحظات و مقترحات 07:32 PM اترك لنا اقتراحاتك أو ملاحظاتك. اي خدمة اخرى …" at bounding box center [278, 126] width 253 height 147
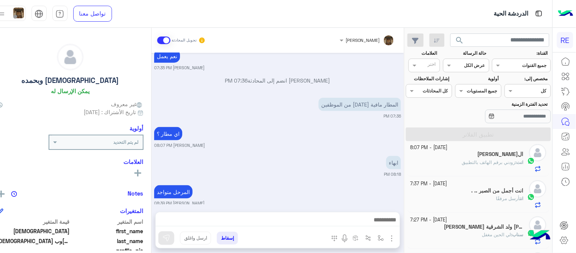
scroll to position [229, 0]
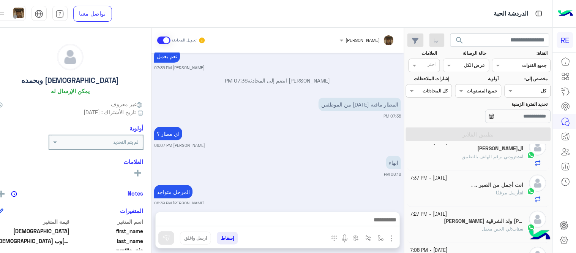
click at [448, 195] on div "انت أرسل مرفقًا" at bounding box center [467, 195] width 113 height 13
